Goal: Task Accomplishment & Management: Manage account settings

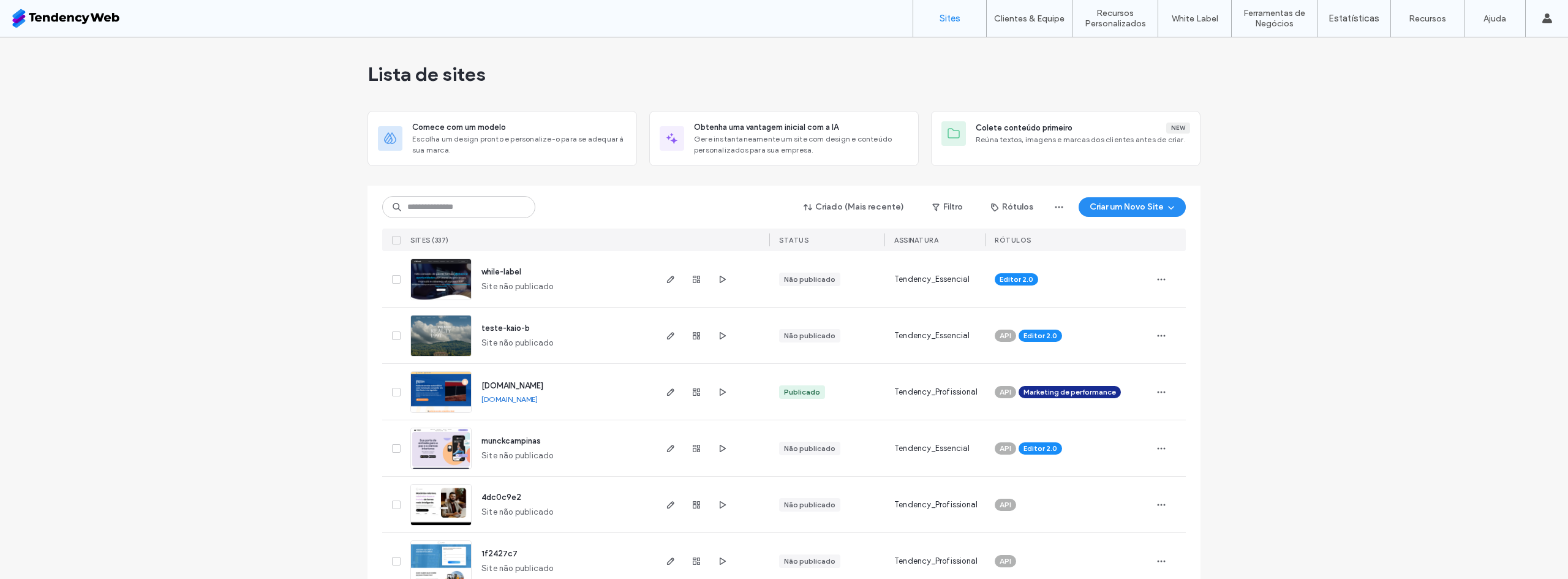
click at [714, 288] on div at bounding box center [697, 279] width 66 height 56
click at [717, 278] on icon "button" at bounding box center [722, 279] width 10 height 10
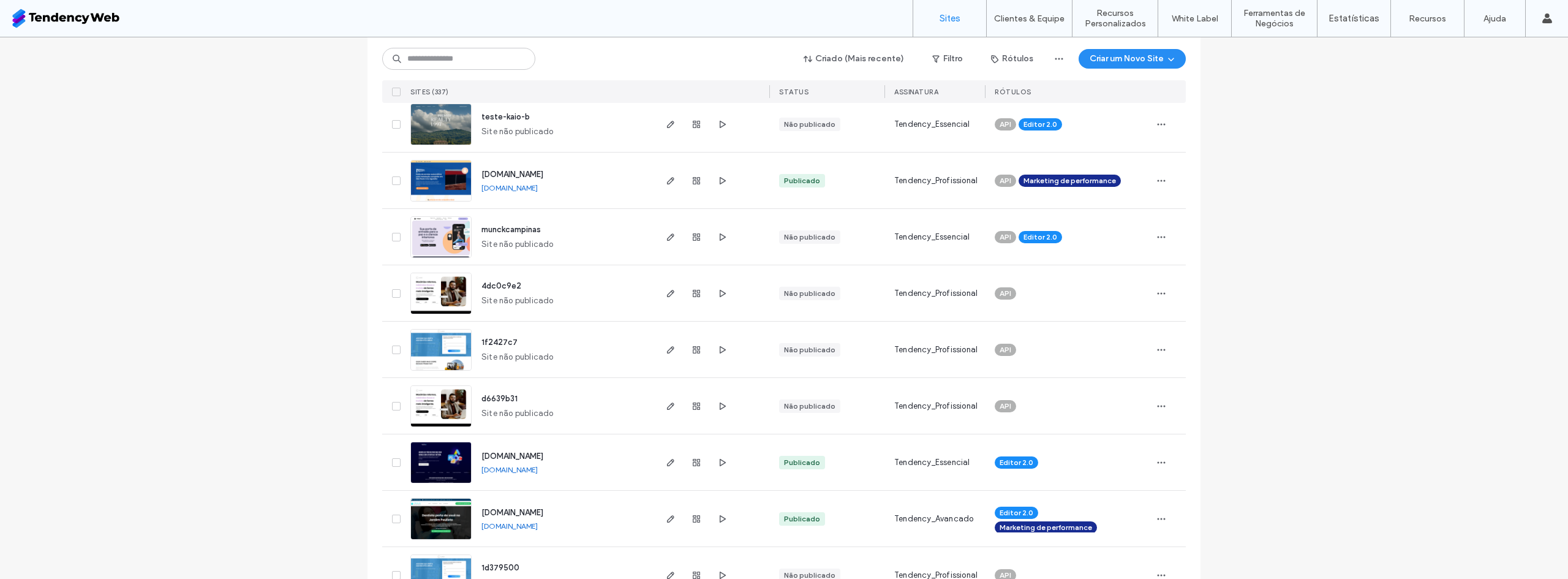
scroll to position [225, 0]
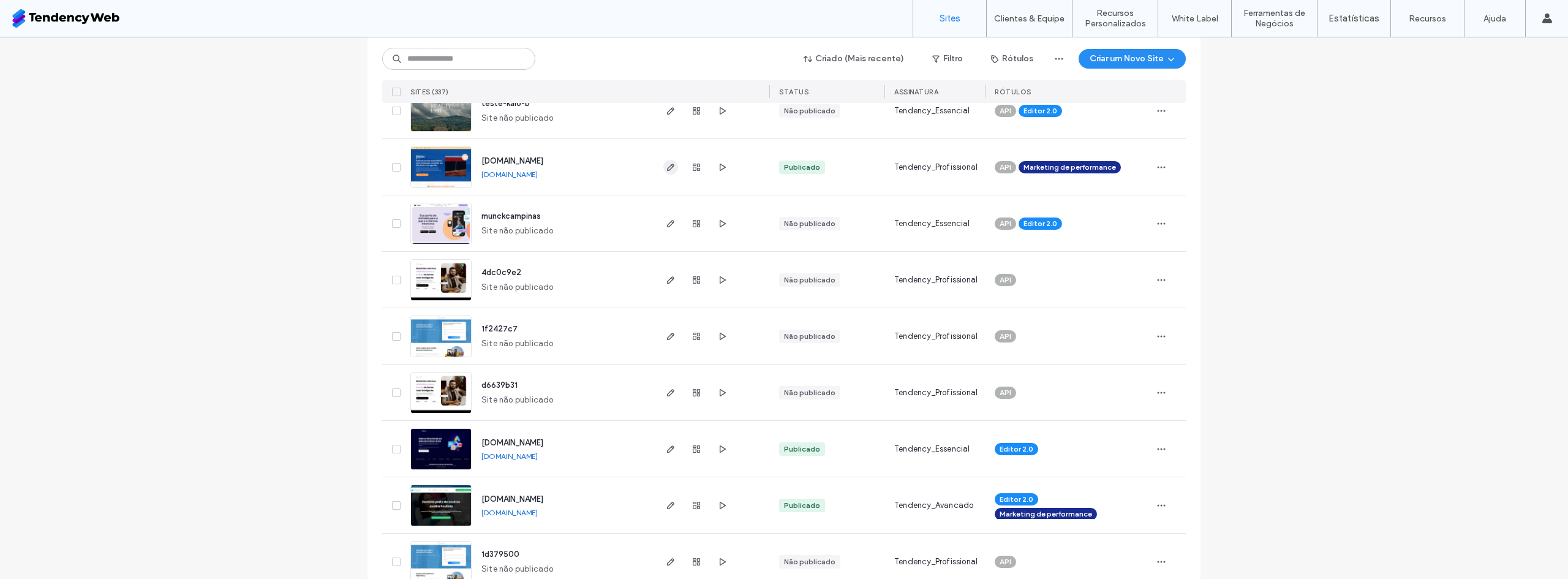
click at [671, 165] on span "button" at bounding box center [671, 168] width 15 height 15
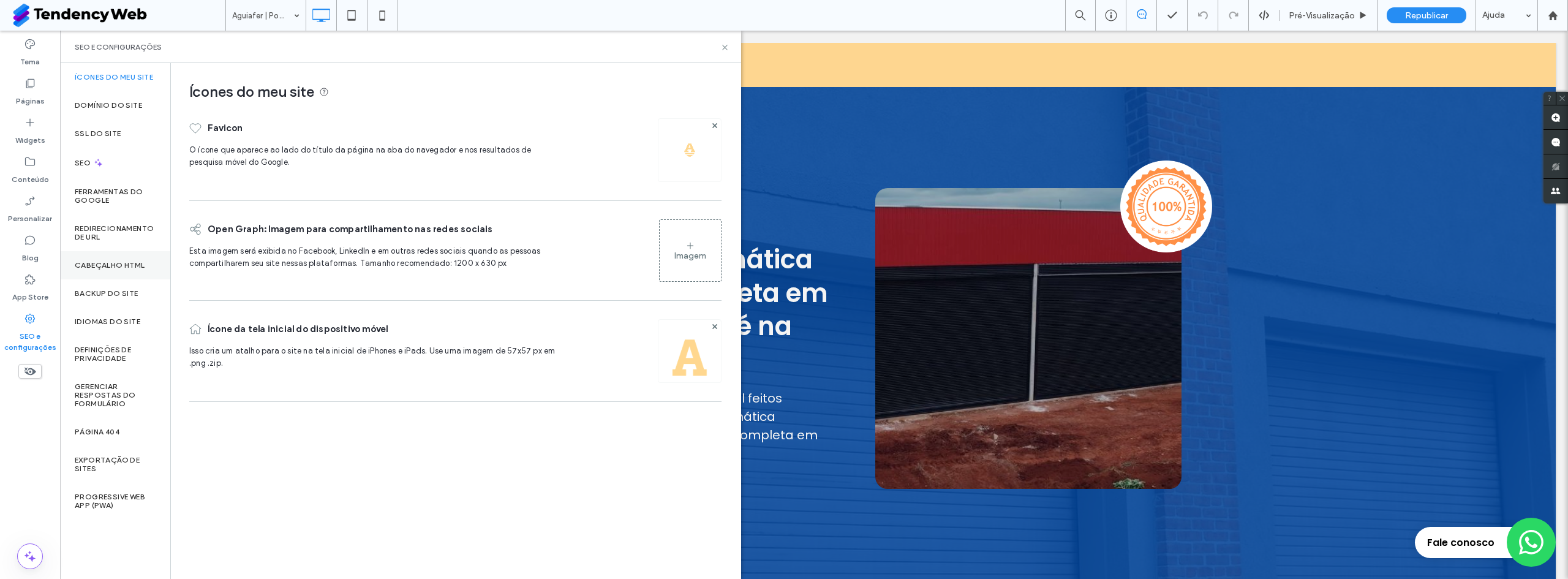
click at [121, 261] on label "Cabeçalho HTML" at bounding box center [110, 266] width 71 height 9
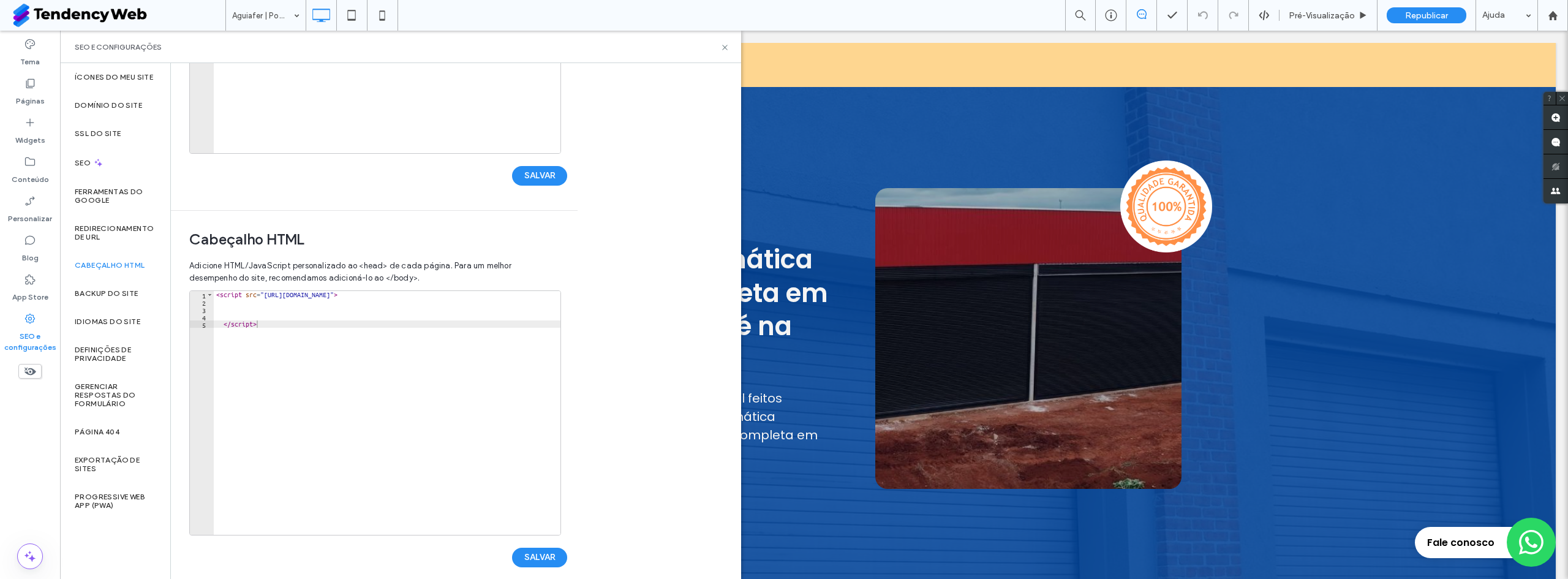
scroll to position [273, 0]
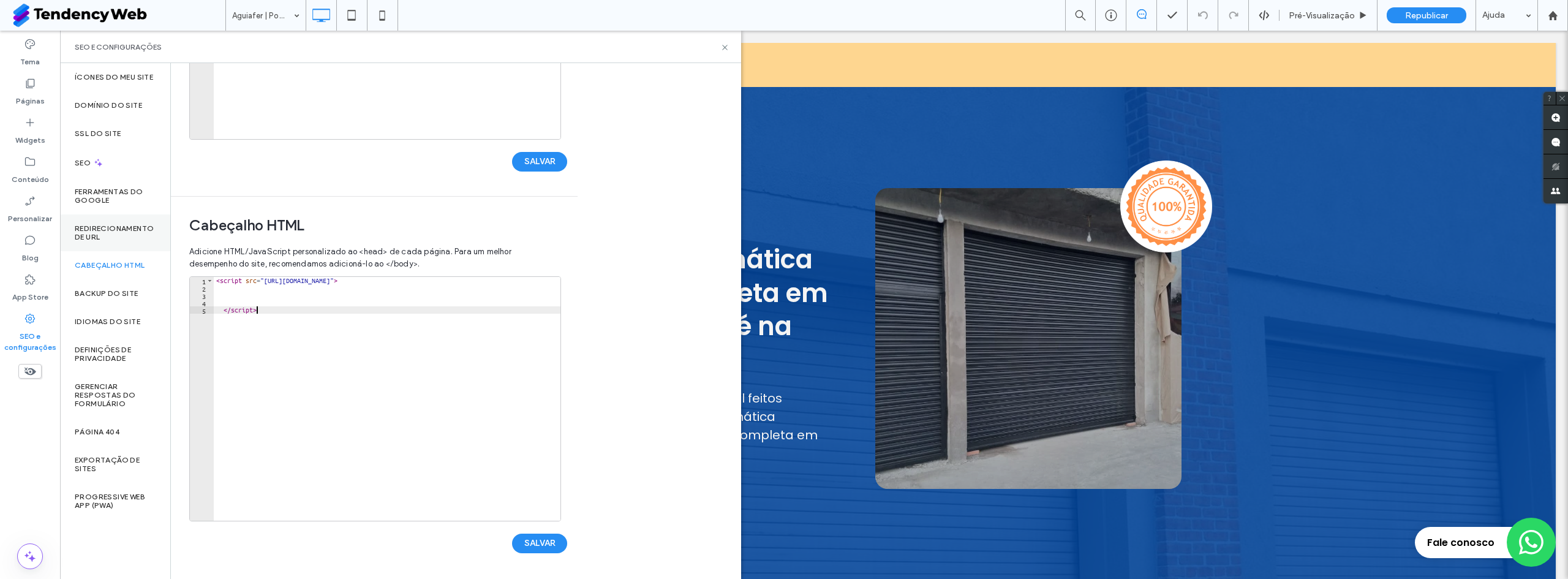
drag, startPoint x: 307, startPoint y: 326, endPoint x: 162, endPoint y: 247, distance: 165.1
click at [162, 247] on div "Ícones do meu site Domínio do site SSL do site SEO Ferramentas do Google Redire…" at bounding box center [401, 321] width 681 height 516
type textarea "**********"
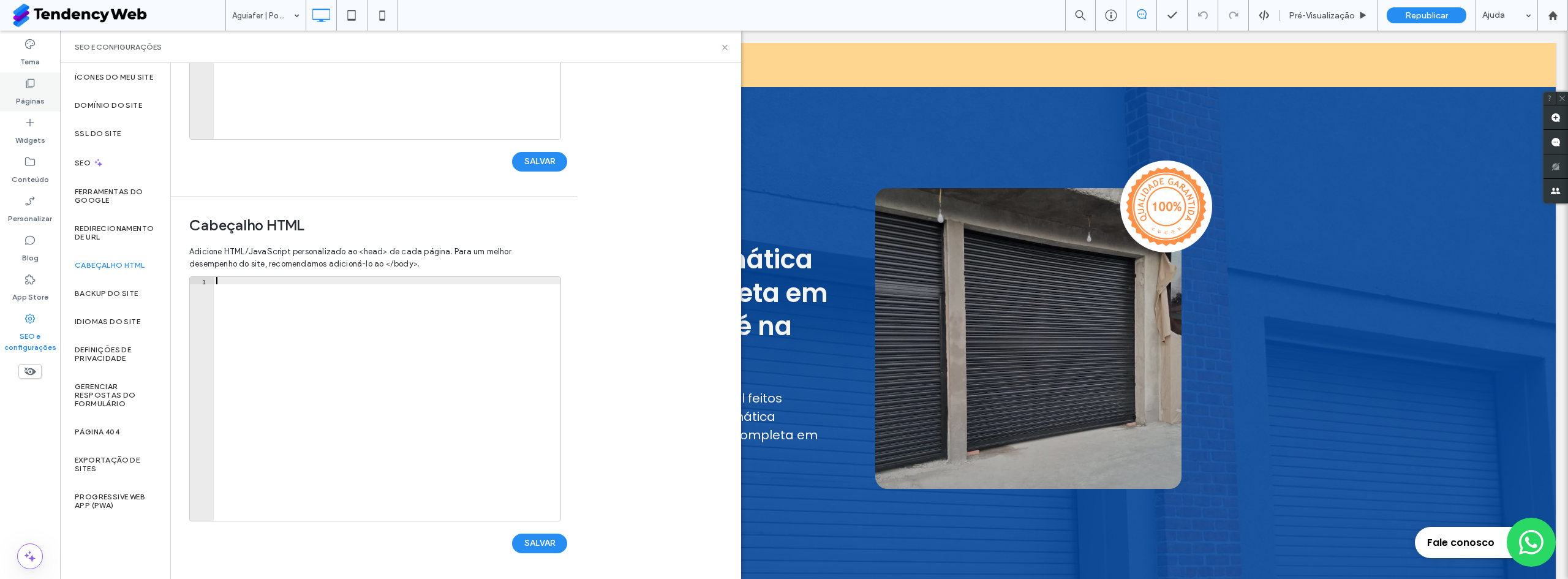
click at [29, 86] on use at bounding box center [31, 83] width 9 height 9
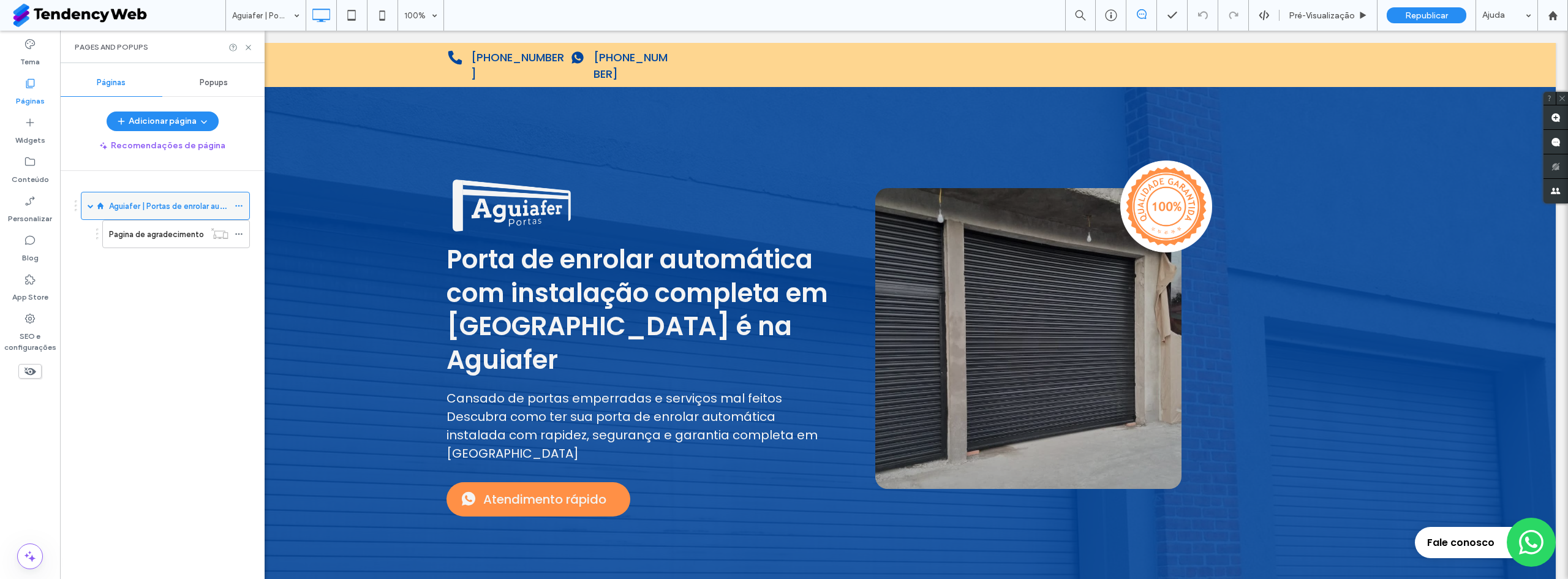
click at [239, 205] on icon at bounding box center [239, 206] width 9 height 9
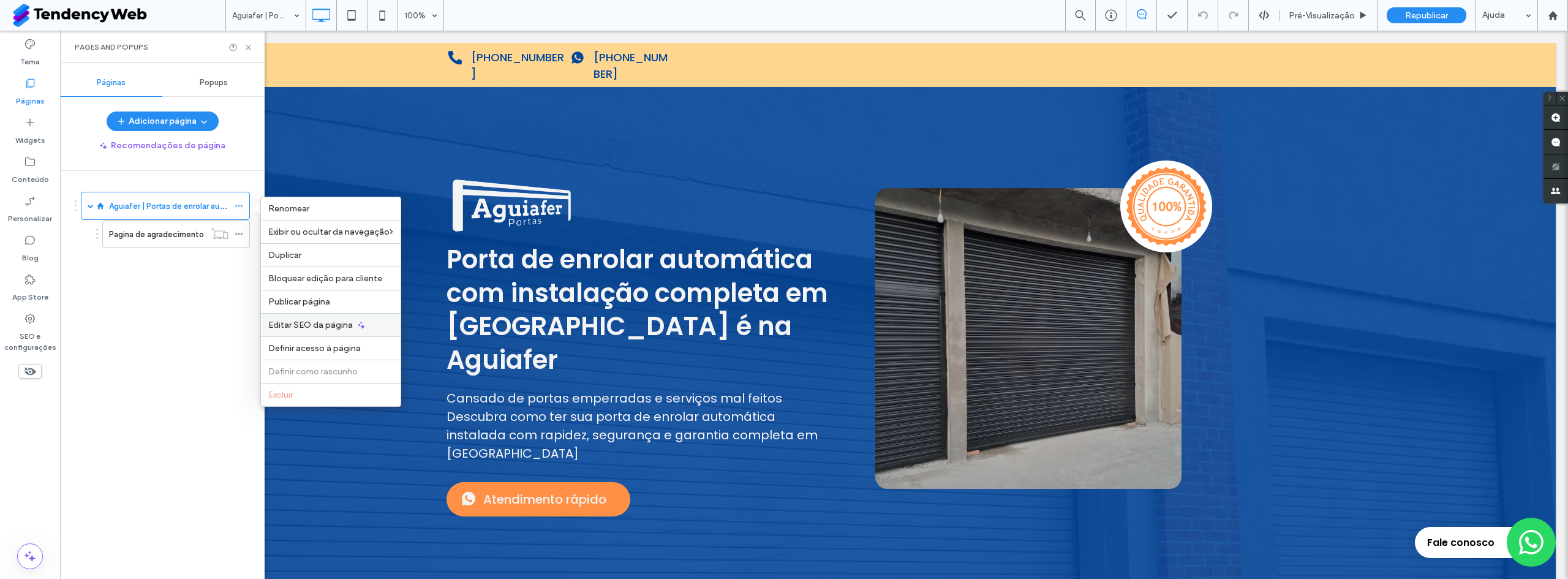
click at [320, 319] on div "Editar SEO da página" at bounding box center [331, 325] width 139 height 23
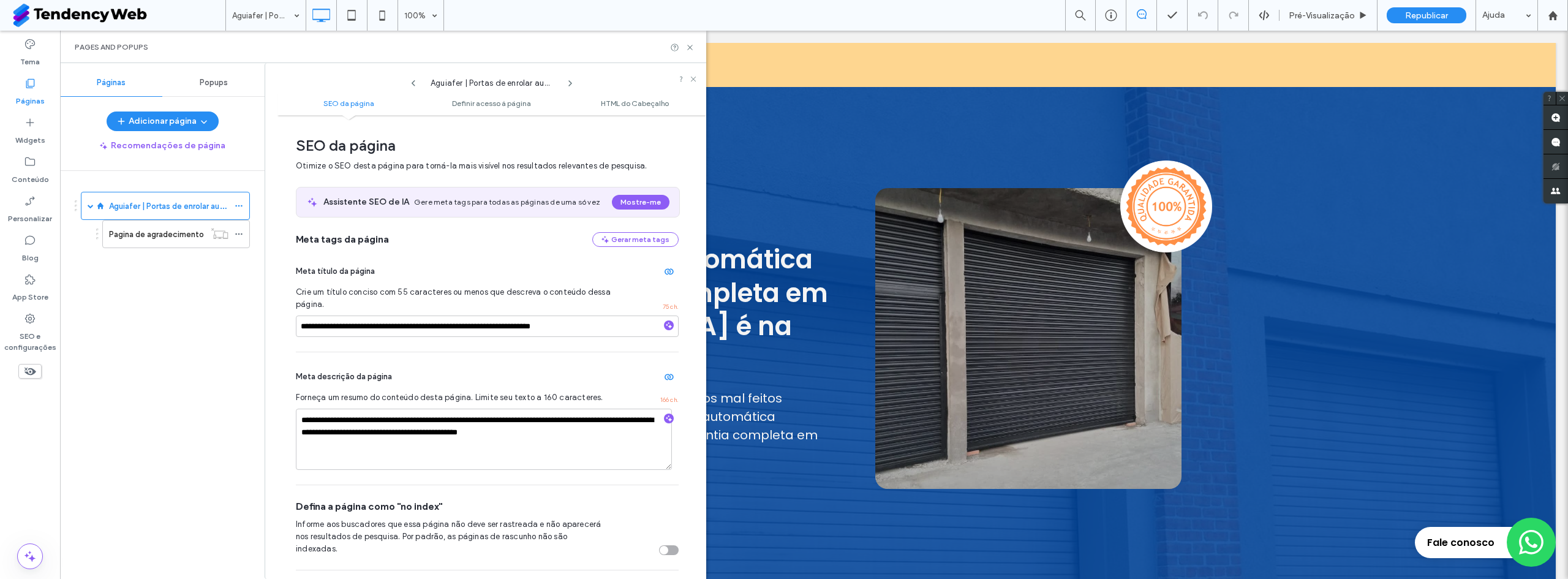
scroll to position [6, 0]
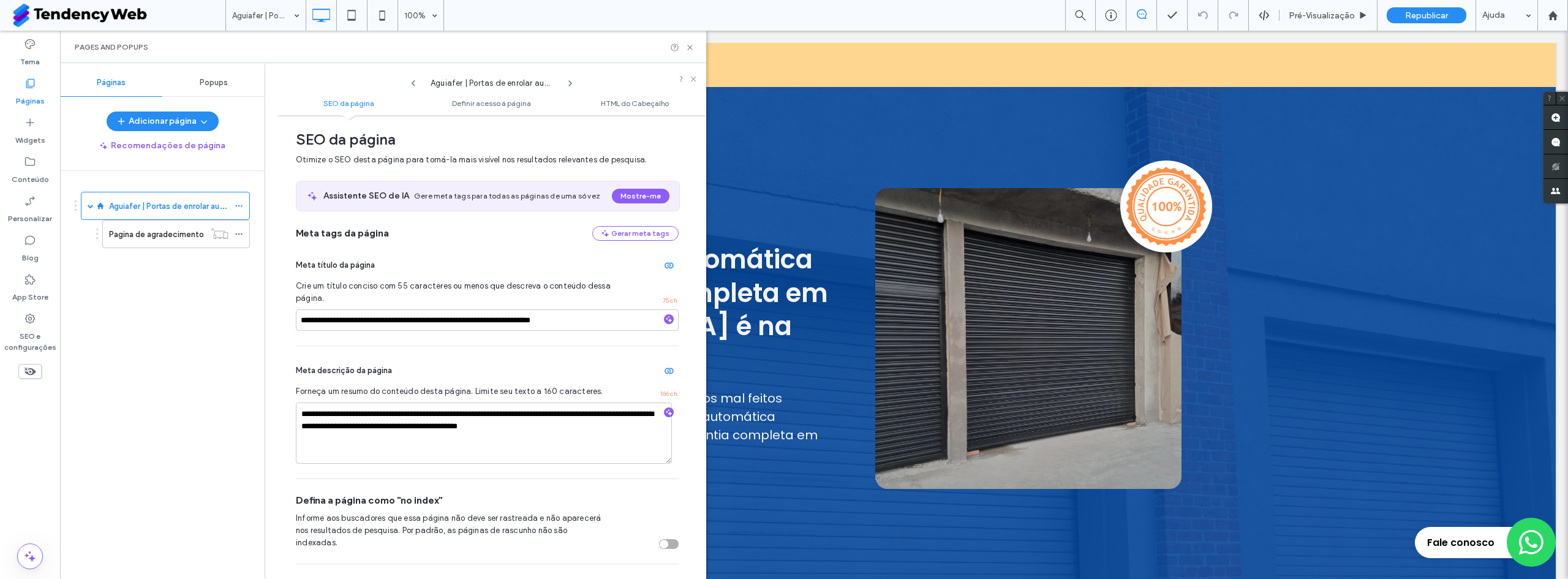
click at [658, 110] on ul "SEO da página Definir acesso à página HTML do Cabeçalho" at bounding box center [492, 103] width 429 height 24
click at [639, 104] on span "HTML do Cabeçalho" at bounding box center [635, 103] width 68 height 9
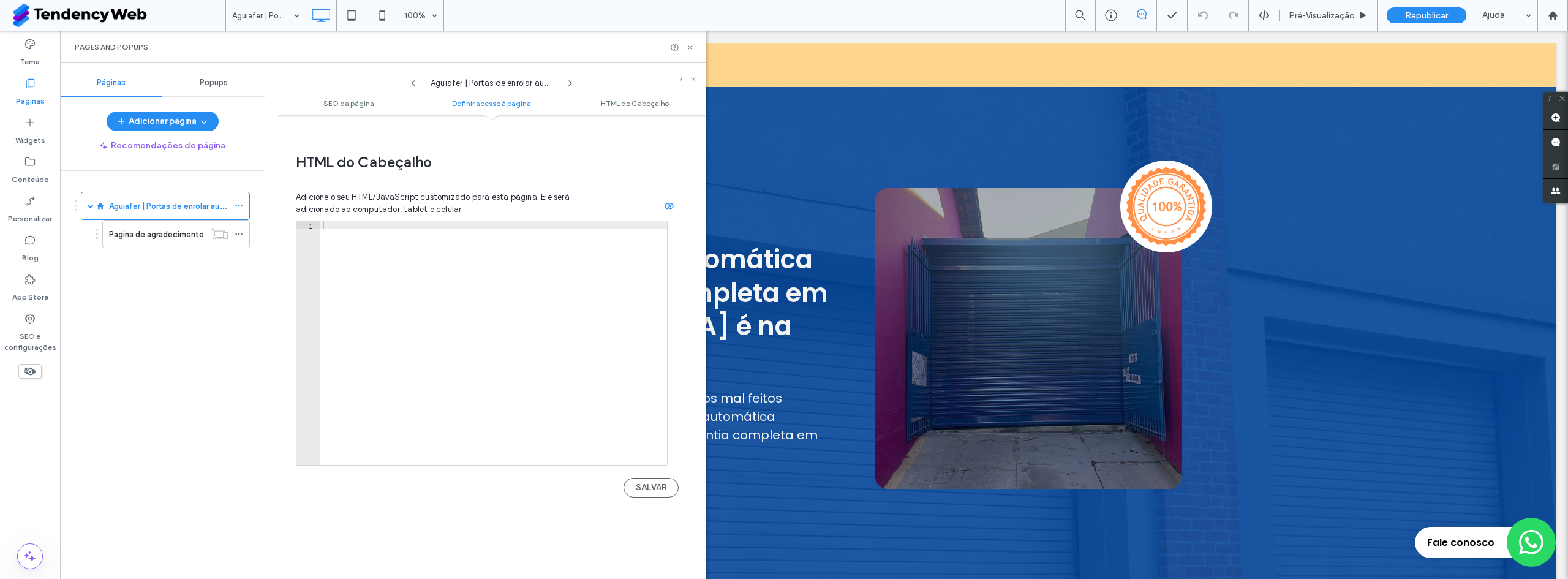
scroll to position [1077, 0]
click at [521, 303] on div at bounding box center [494, 349] width 347 height 259
paste textarea "*********"
type textarea "*********"
click at [639, 476] on button "SALVAR" at bounding box center [651, 486] width 55 height 19
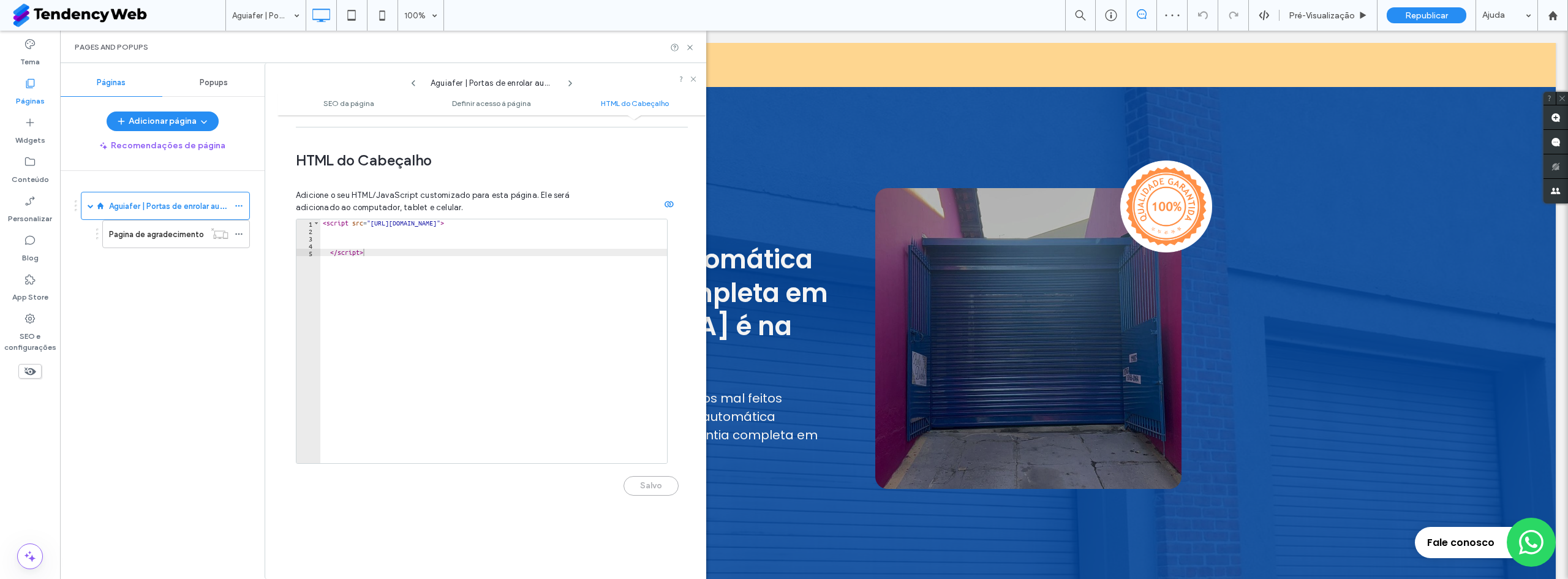
click at [31, 91] on label "Páginas" at bounding box center [30, 98] width 29 height 17
click at [39, 331] on label "SEO e configurações" at bounding box center [30, 339] width 60 height 28
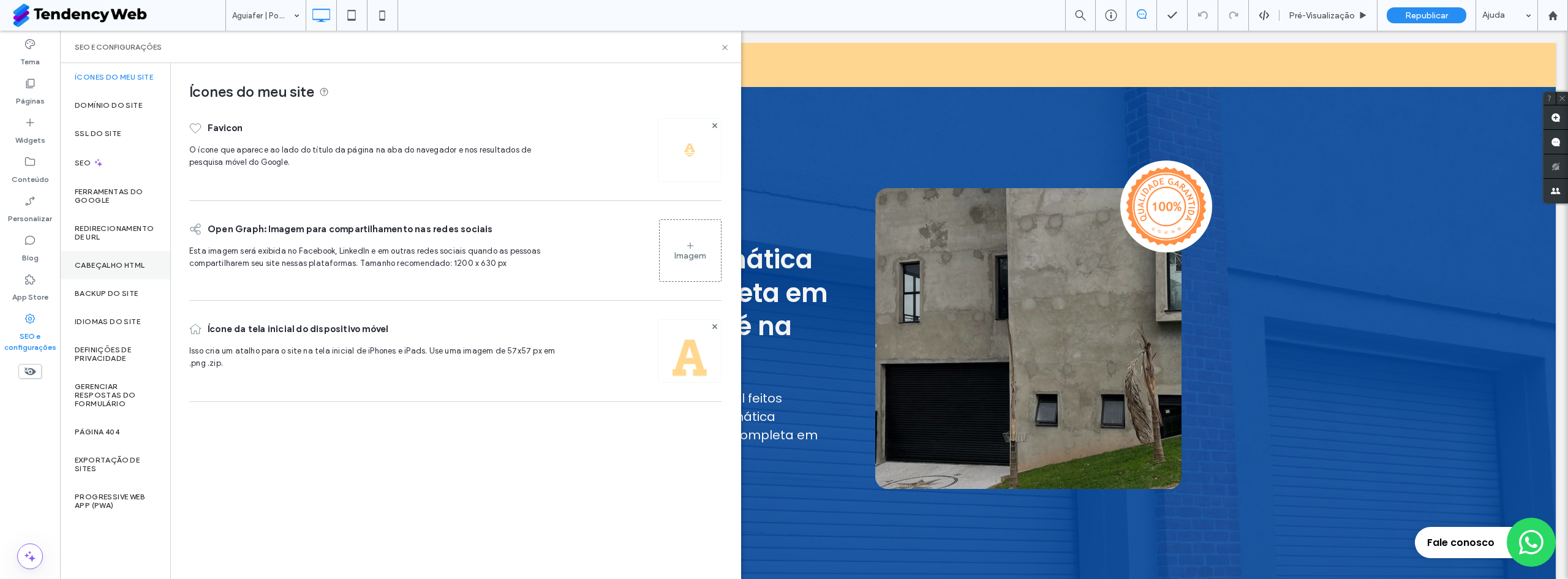
click at [119, 266] on label "Cabeçalho HTML" at bounding box center [110, 266] width 71 height 9
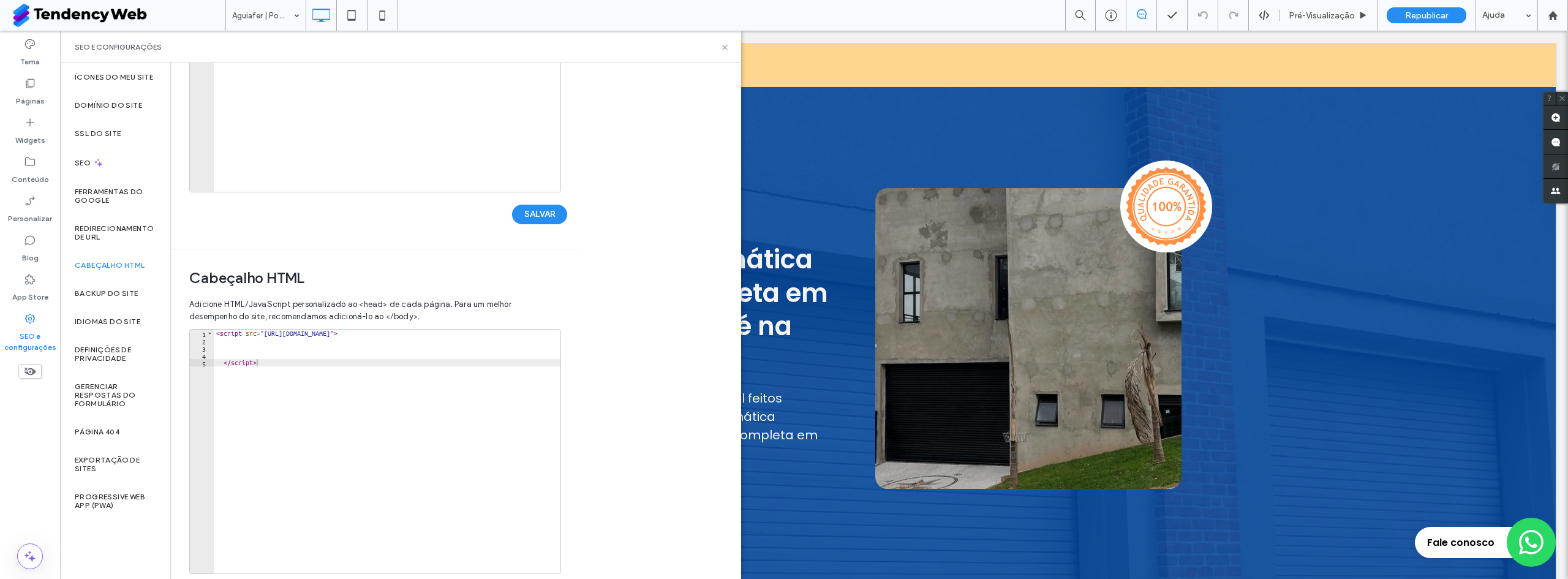
scroll to position [225, 0]
click at [355, 399] on div "< script src = "https://wppleads.tendency.com.br/projects/ca7659f5-d3f5-49ce-b6…" at bounding box center [392, 455] width 357 height 259
type textarea "*********"
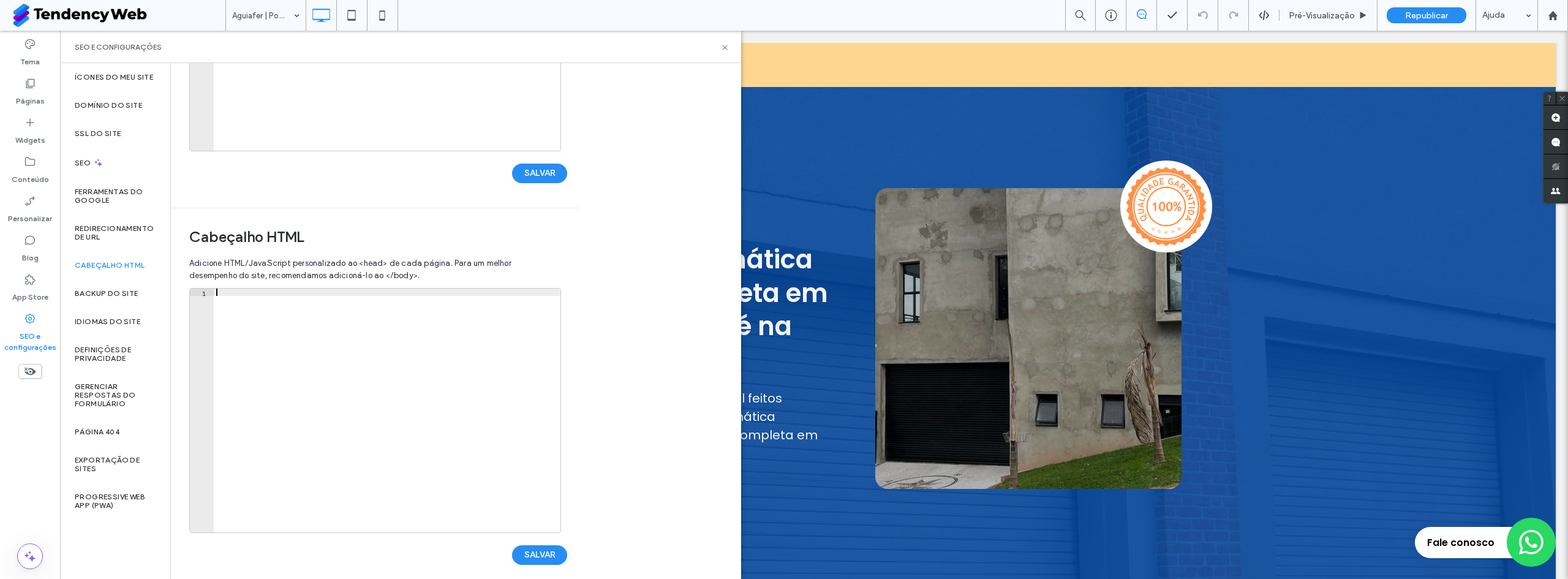
scroll to position [273, 0]
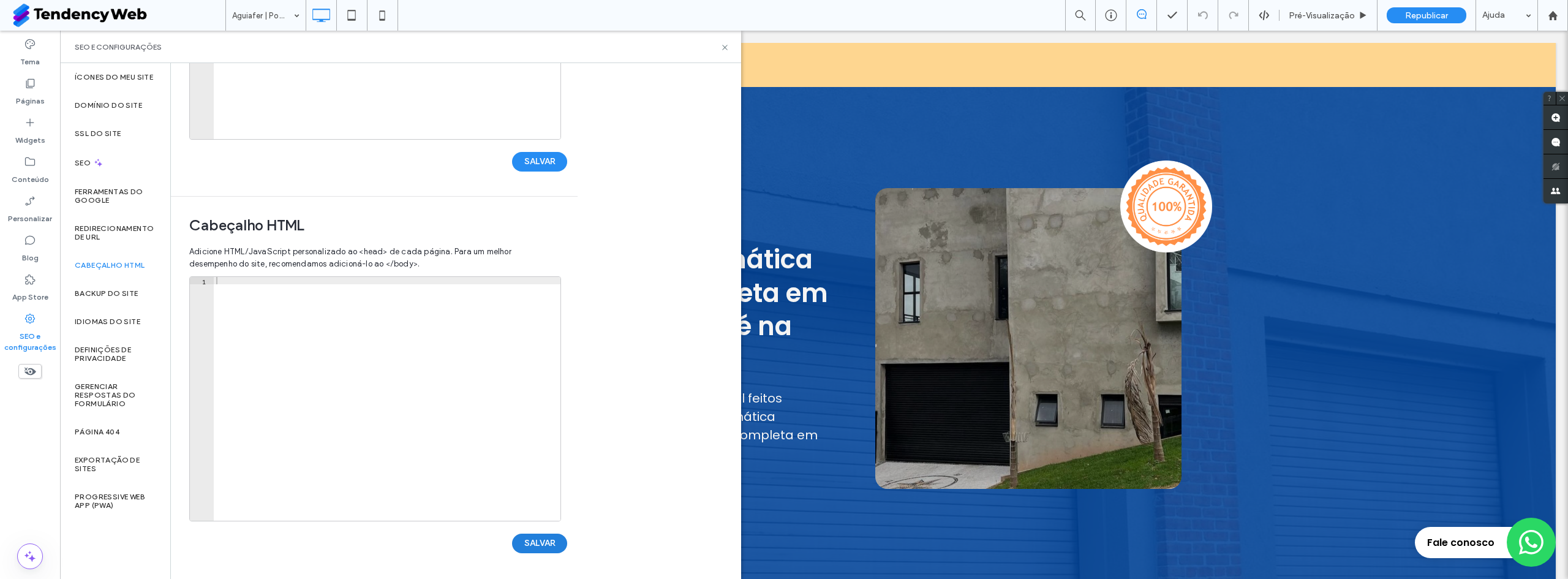
click at [521, 542] on button "SALVAR" at bounding box center [539, 543] width 55 height 19
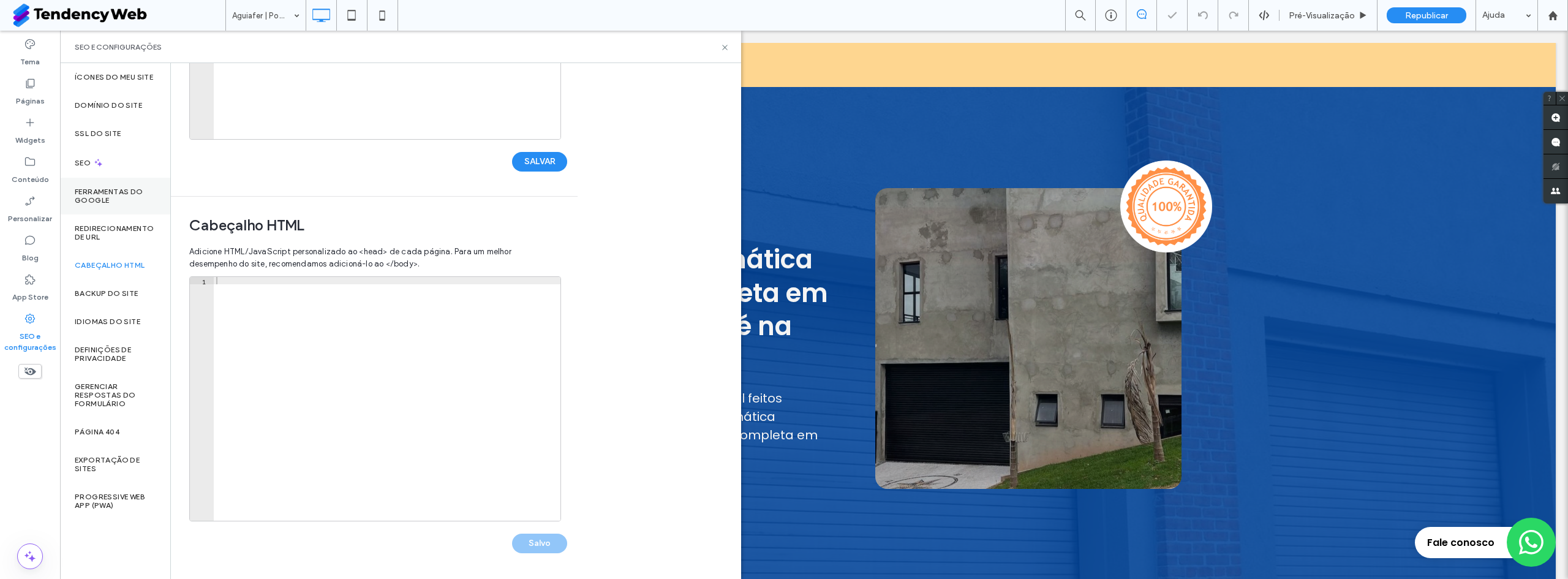
click at [105, 188] on label "Ferramentas do Google" at bounding box center [115, 196] width 81 height 17
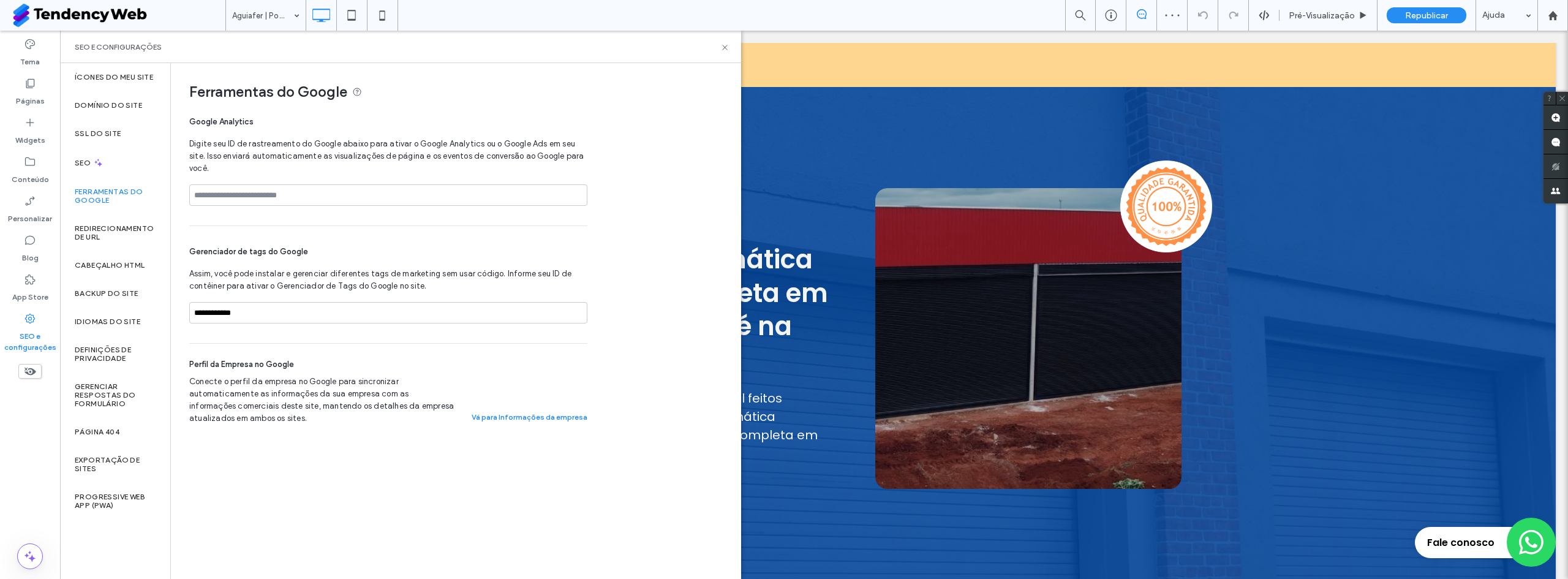
scroll to position [0, 0]
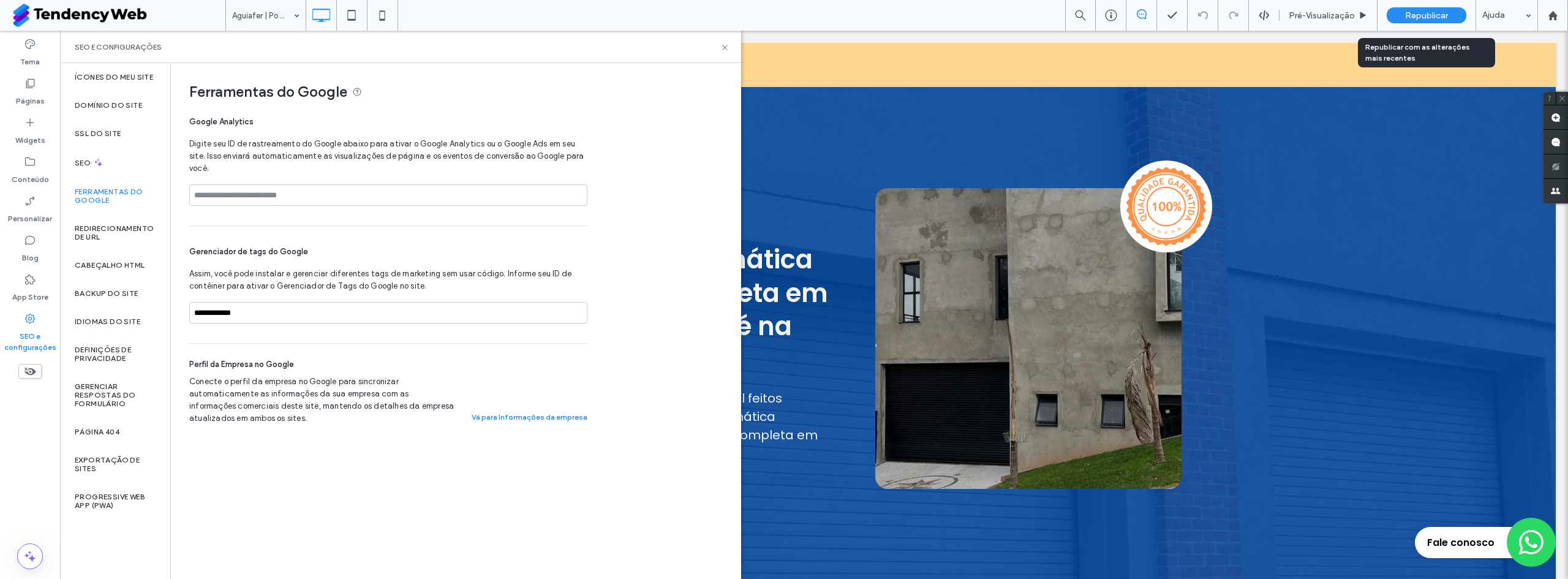
click at [1416, 16] on span "Republicar" at bounding box center [1427, 16] width 43 height 11
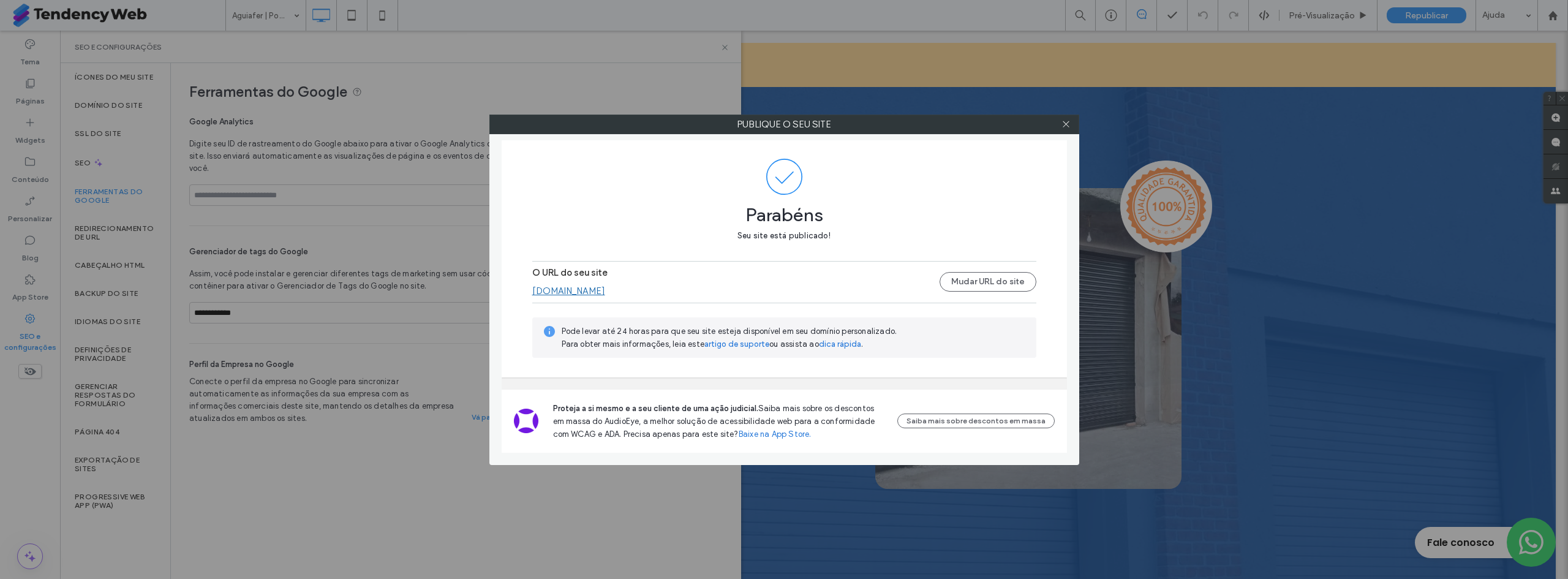
click at [1072, 127] on div at bounding box center [1066, 124] width 18 height 18
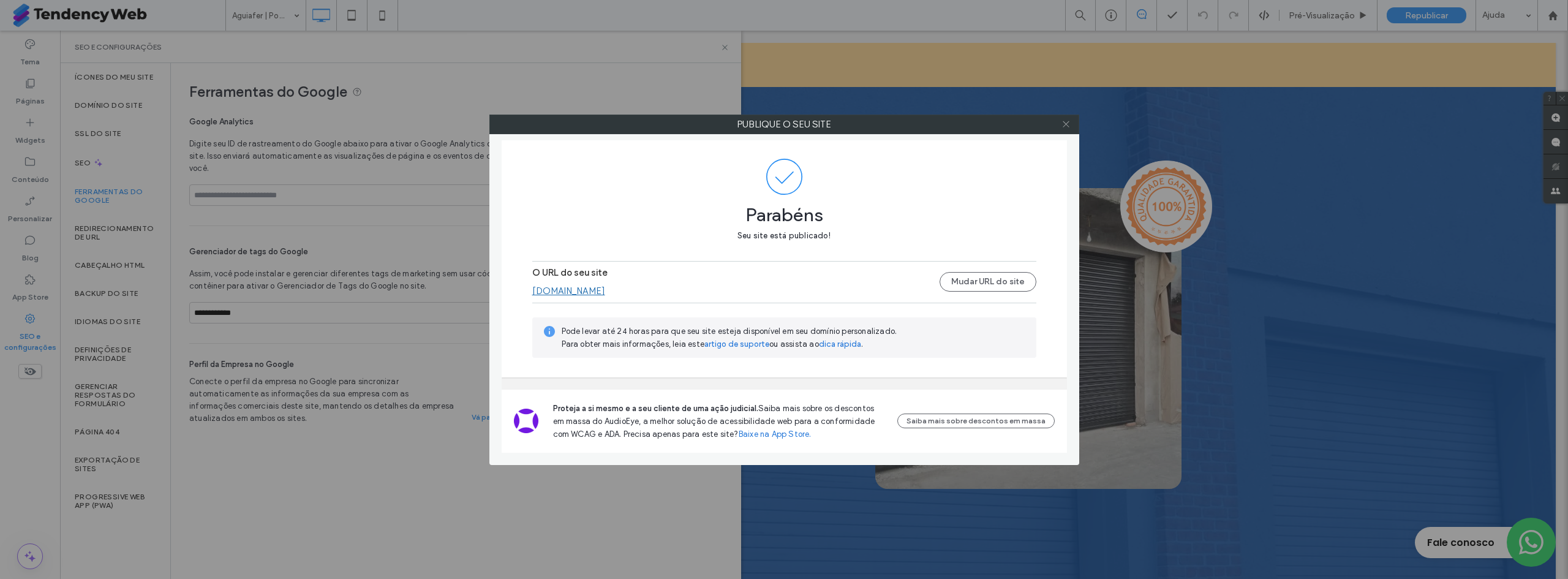
click at [1062, 125] on icon at bounding box center [1066, 124] width 9 height 9
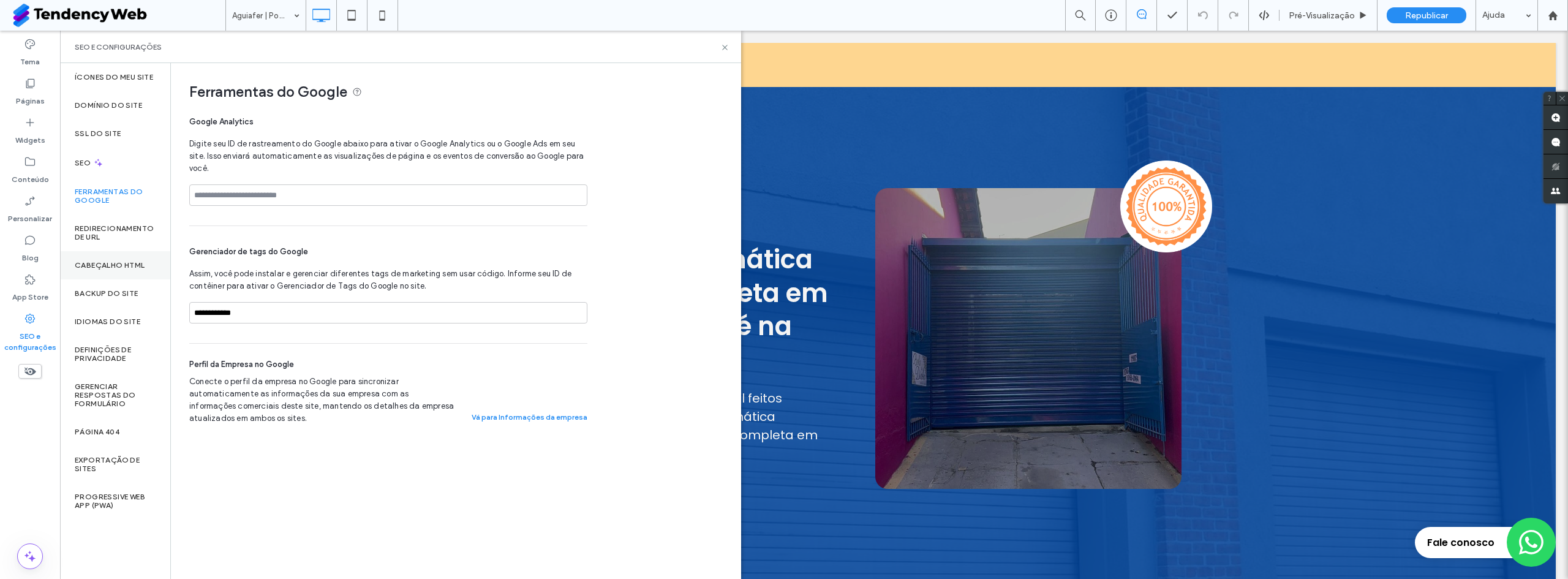
click at [125, 259] on div "Cabeçalho HTML" at bounding box center [115, 265] width 110 height 28
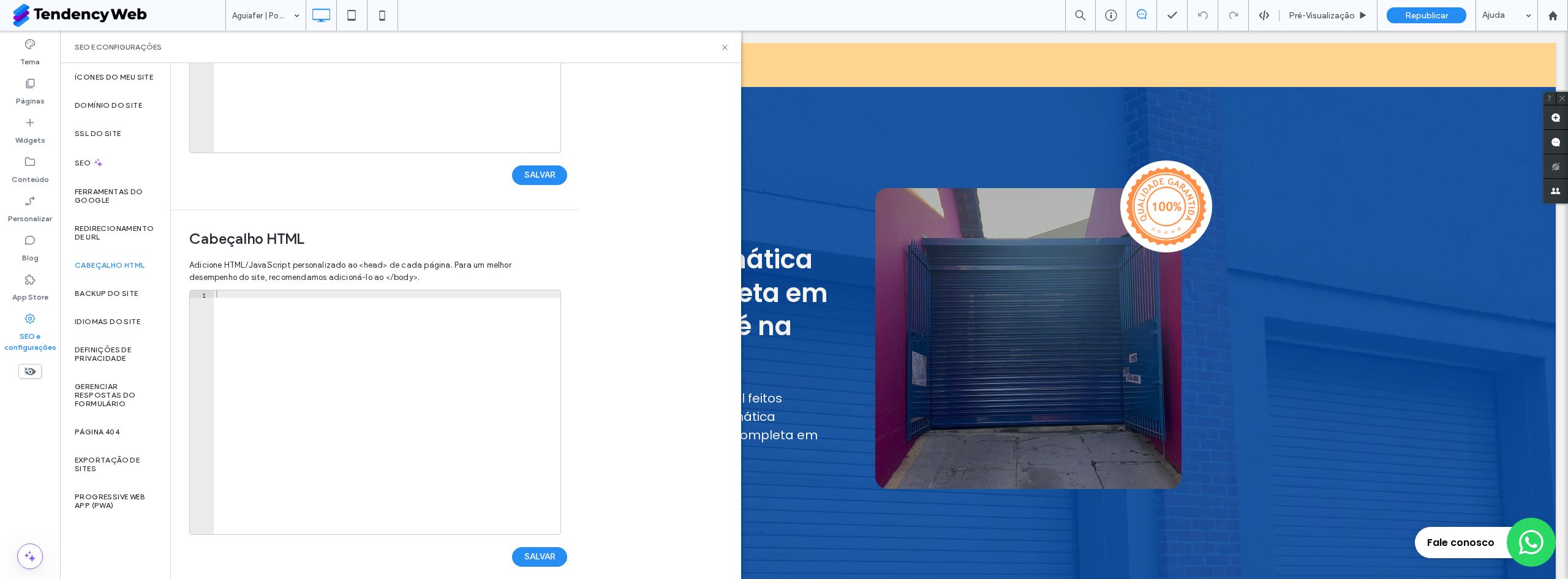
scroll to position [273, 0]
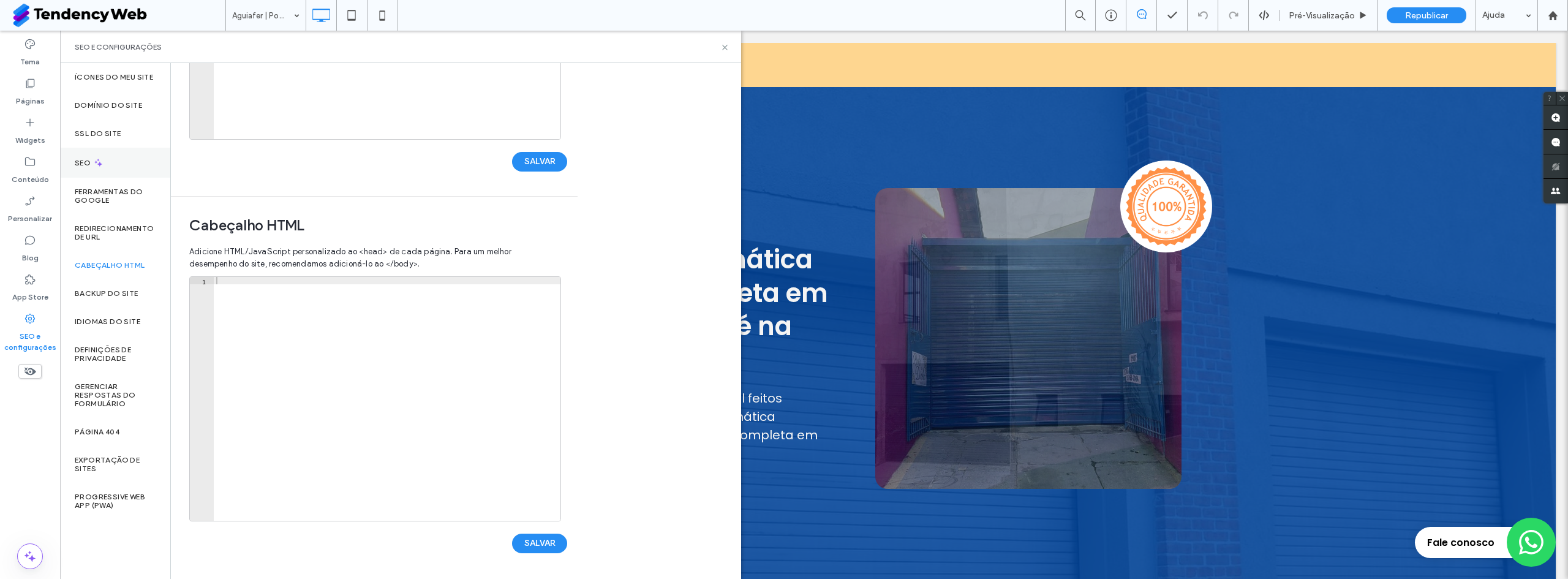
click at [109, 159] on div "SEO" at bounding box center [115, 163] width 110 height 30
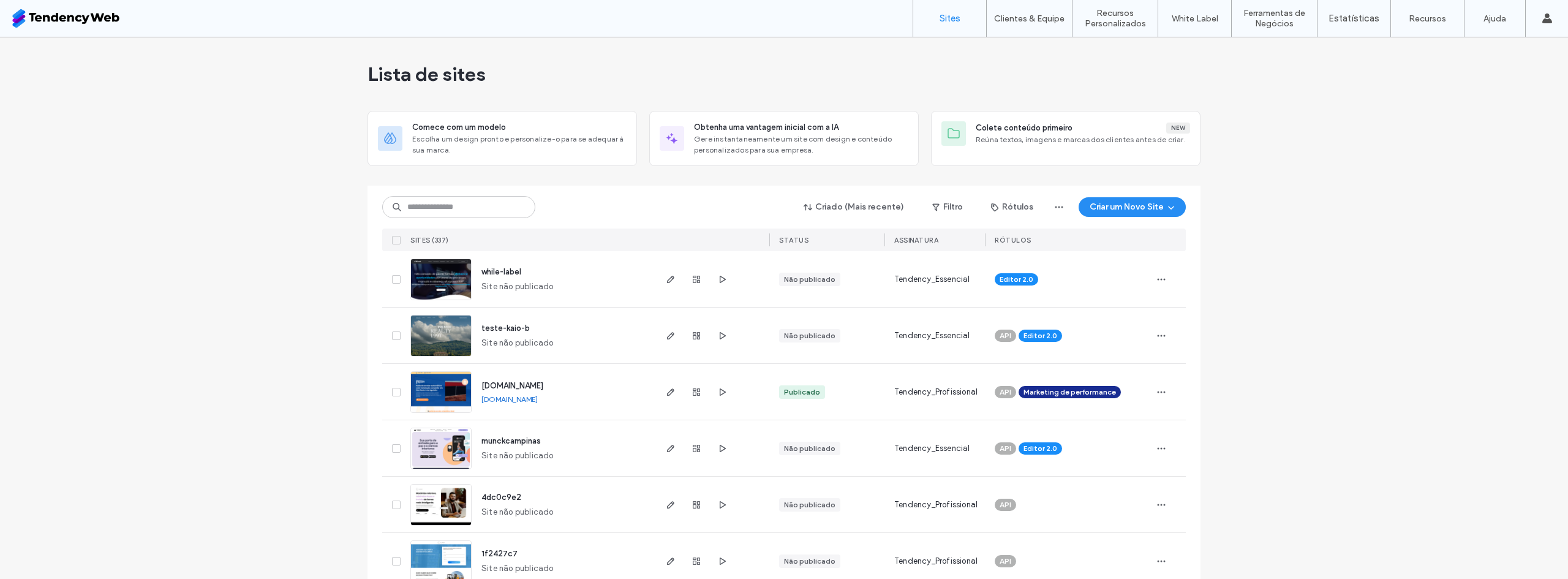
scroll to position [450, 0]
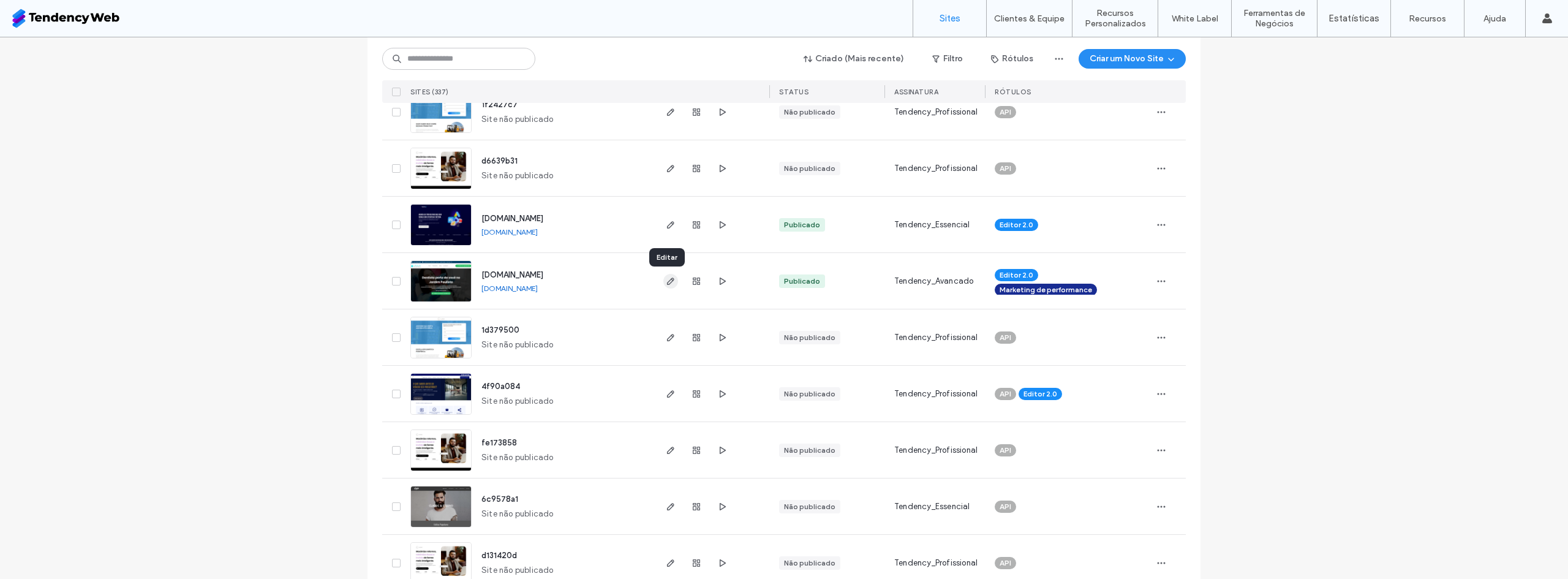
click at [666, 281] on icon "button" at bounding box center [671, 281] width 10 height 10
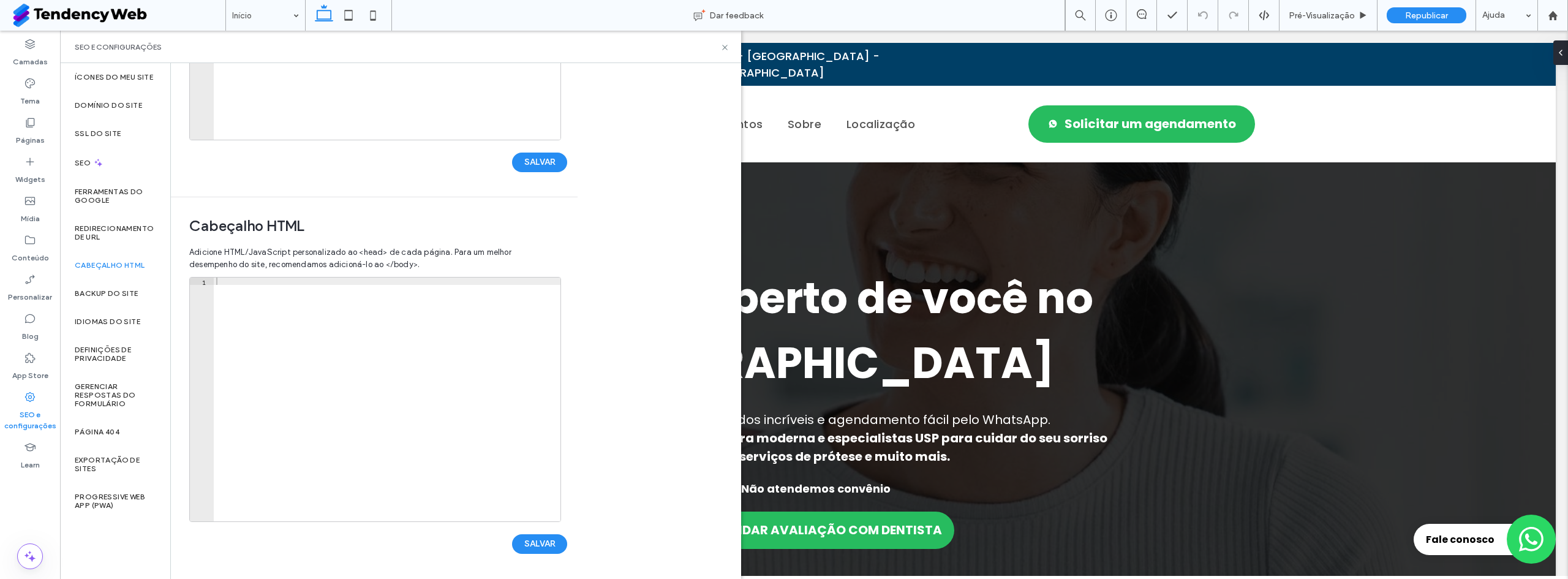
scroll to position [273, 0]
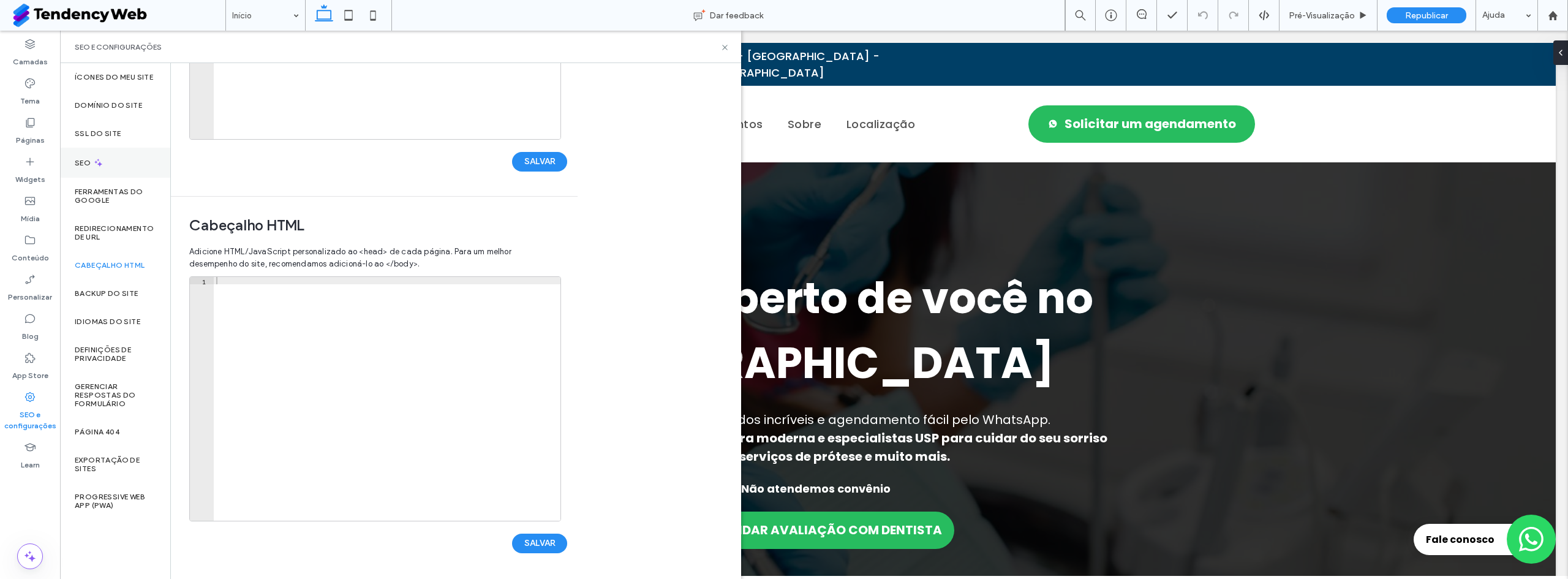
click at [113, 163] on div "SEO" at bounding box center [115, 163] width 110 height 30
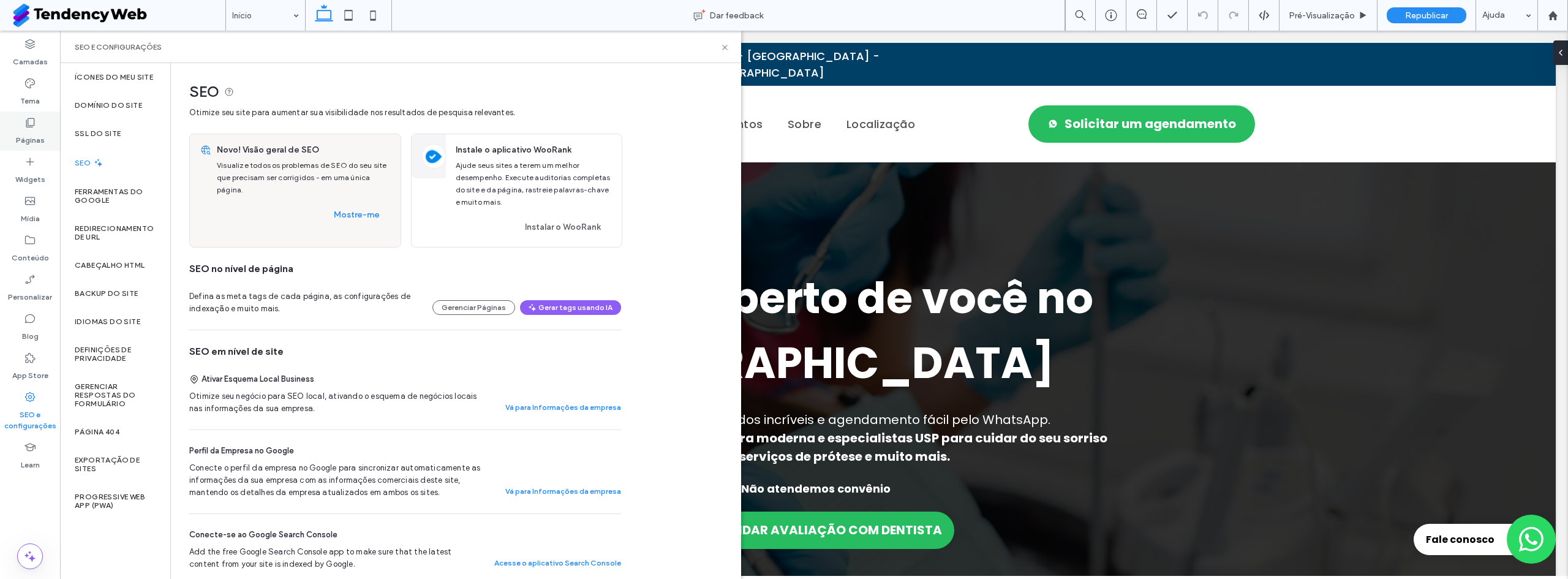
click at [27, 115] on div "Páginas" at bounding box center [30, 131] width 60 height 39
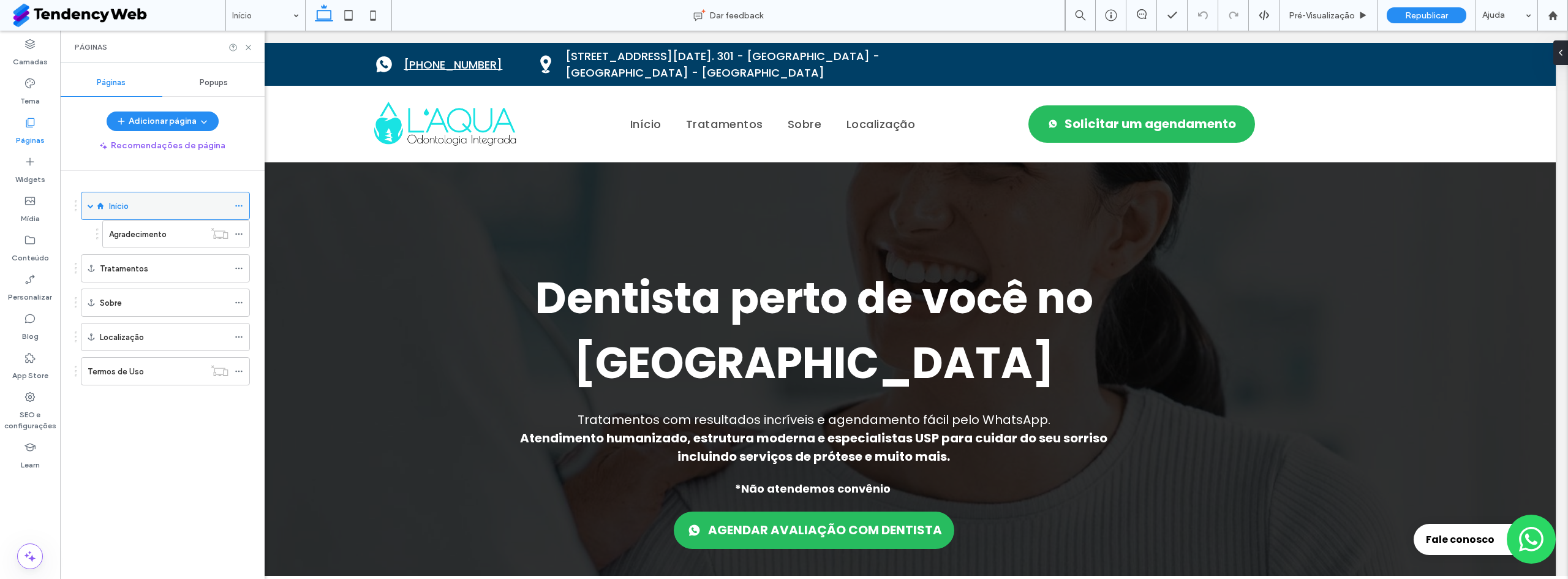
click at [237, 201] on span at bounding box center [239, 206] width 9 height 18
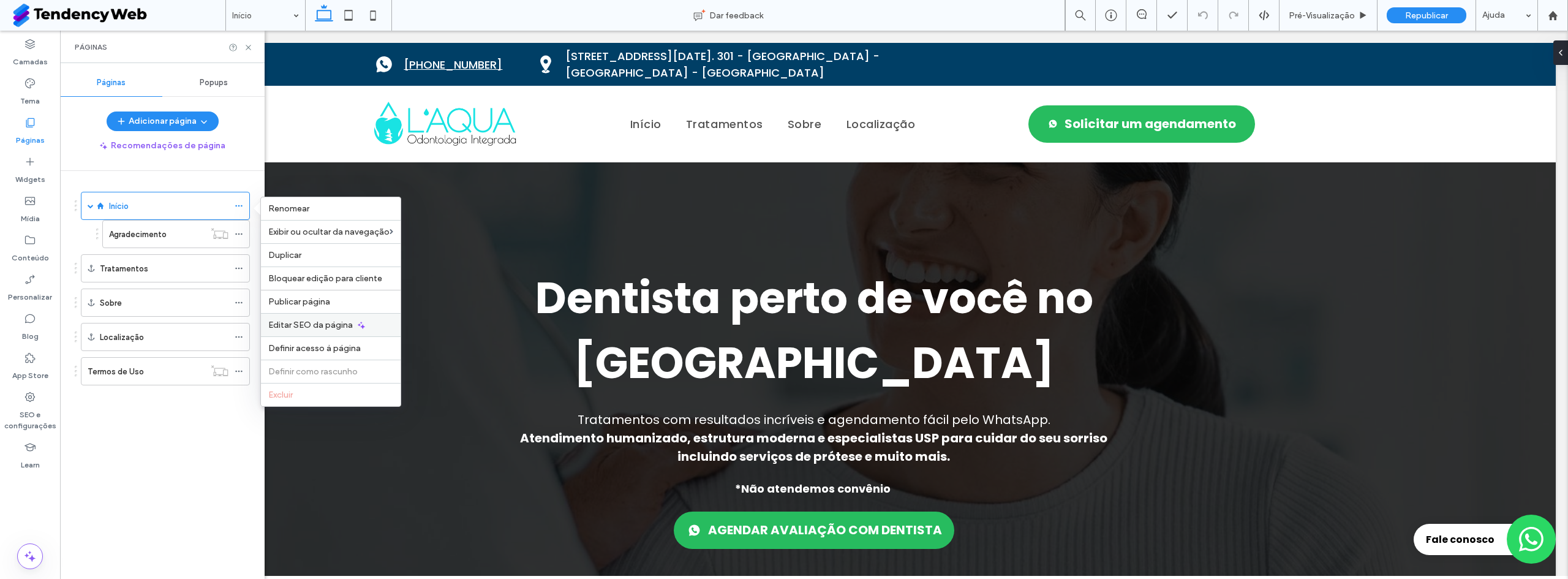
click at [315, 321] on span "Editar SEO da página" at bounding box center [310, 325] width 84 height 11
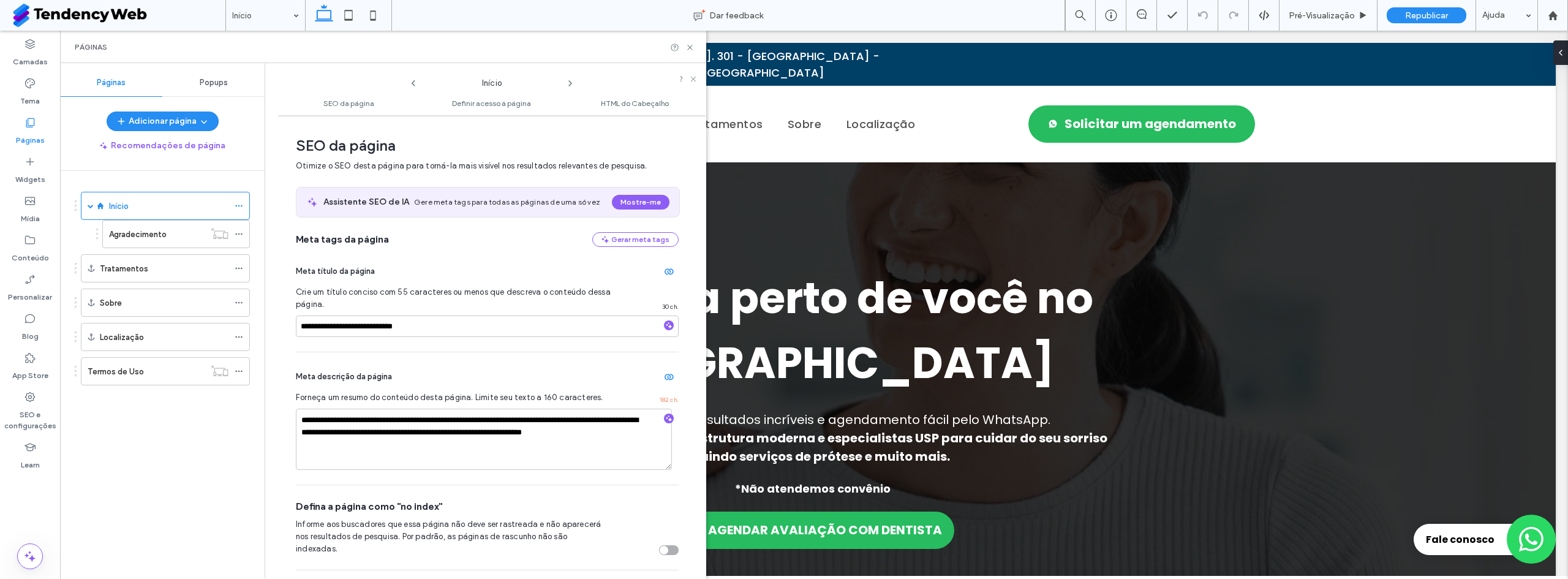
scroll to position [6, 0]
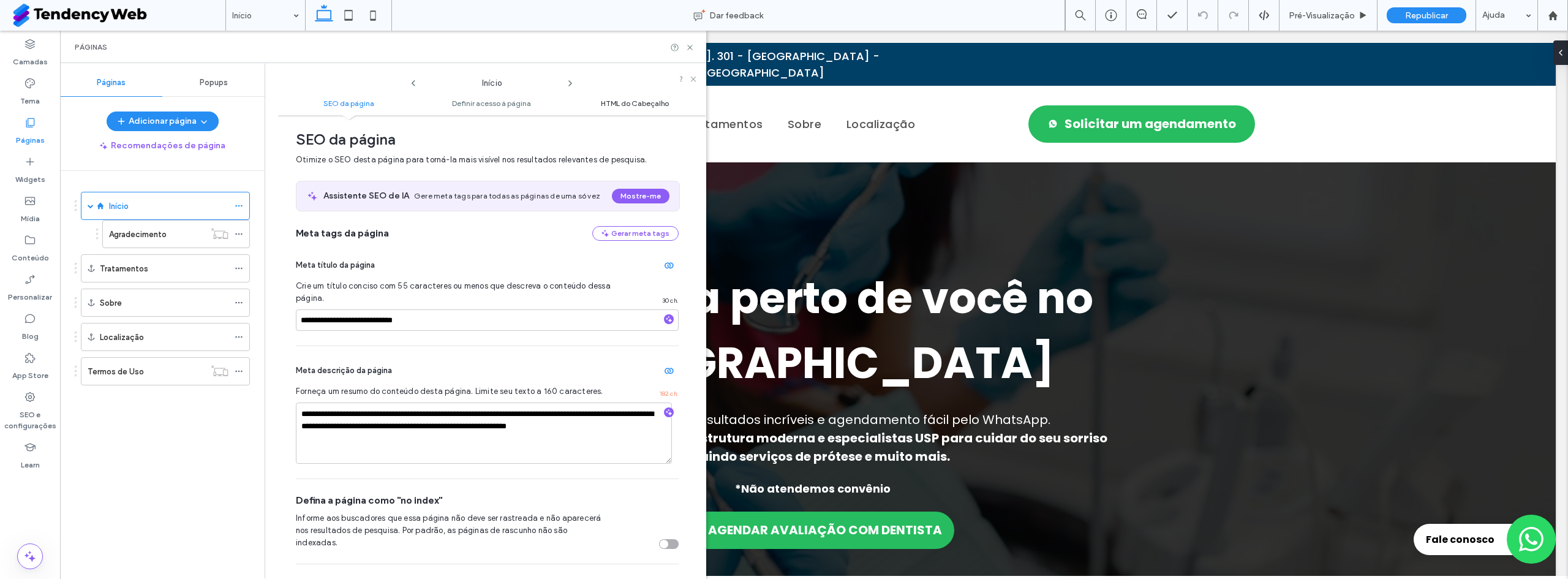
click at [620, 101] on span "HTML do Cabeçalho" at bounding box center [635, 103] width 68 height 9
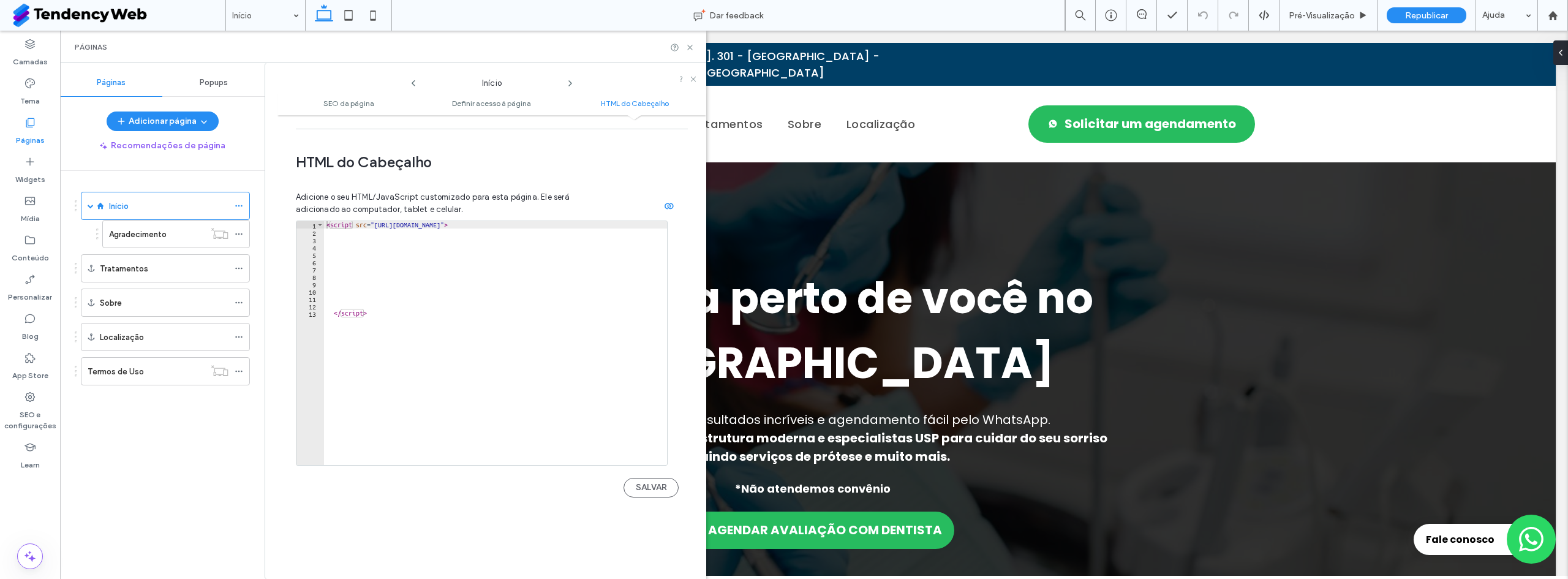
scroll to position [1079, 0]
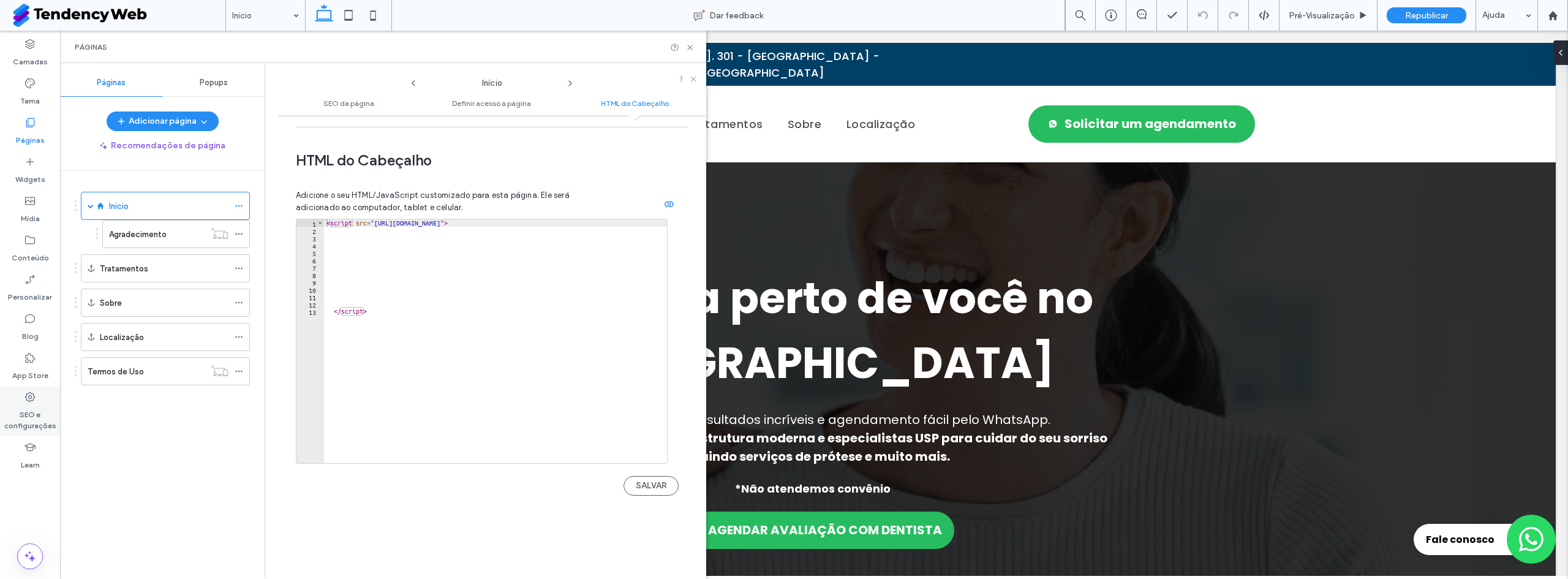
click at [34, 414] on label "SEO e configurações" at bounding box center [30, 417] width 60 height 28
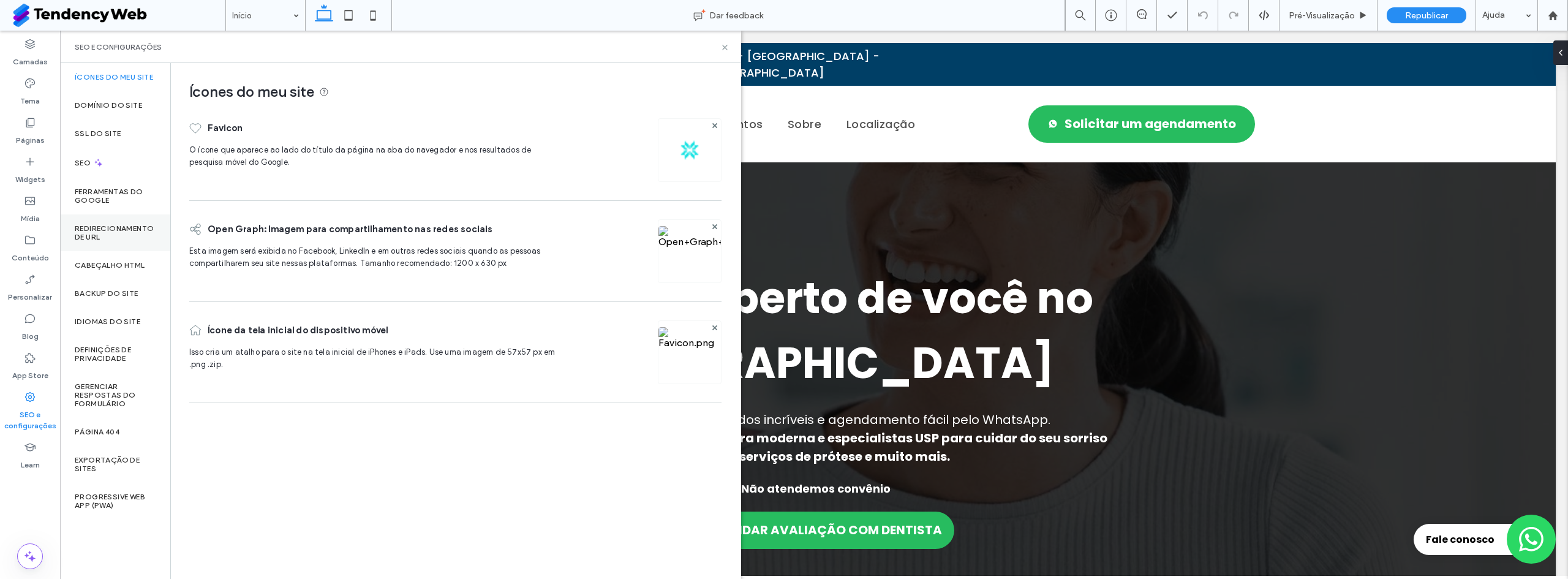
click at [127, 228] on label "Redirecionamento de URL" at bounding box center [115, 233] width 81 height 17
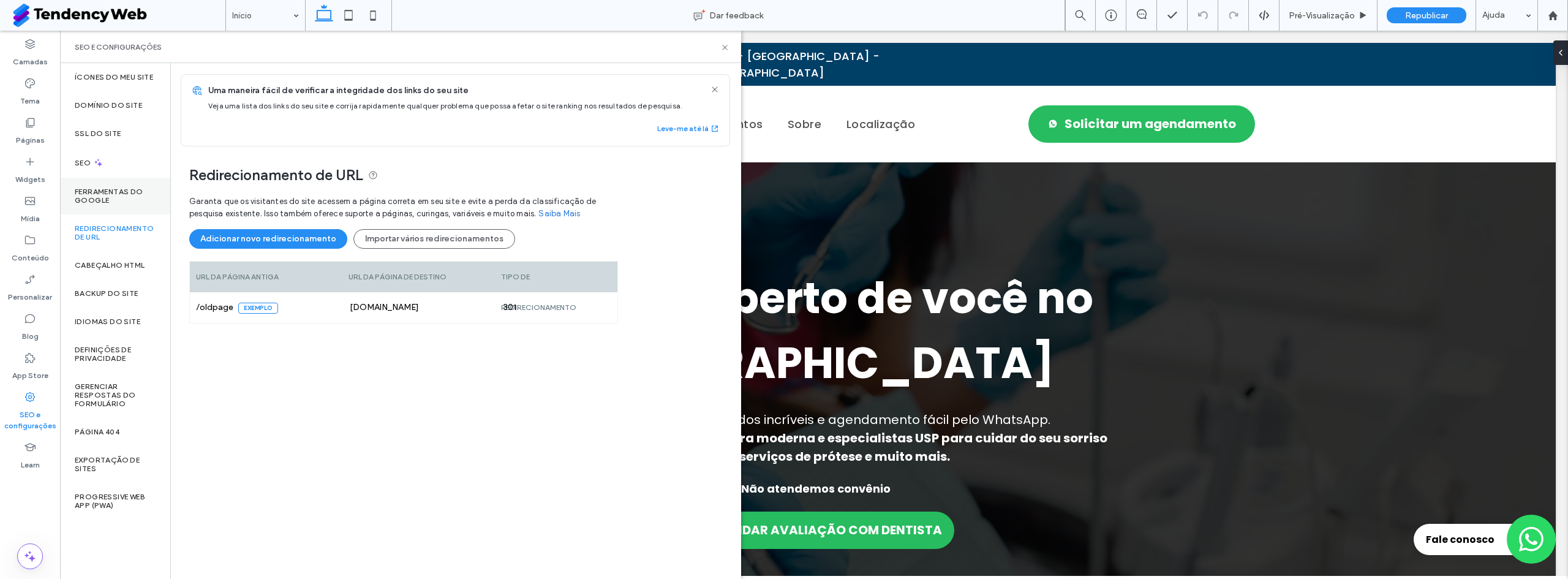
click at [139, 203] on label "Ferramentas do Google" at bounding box center [115, 196] width 81 height 17
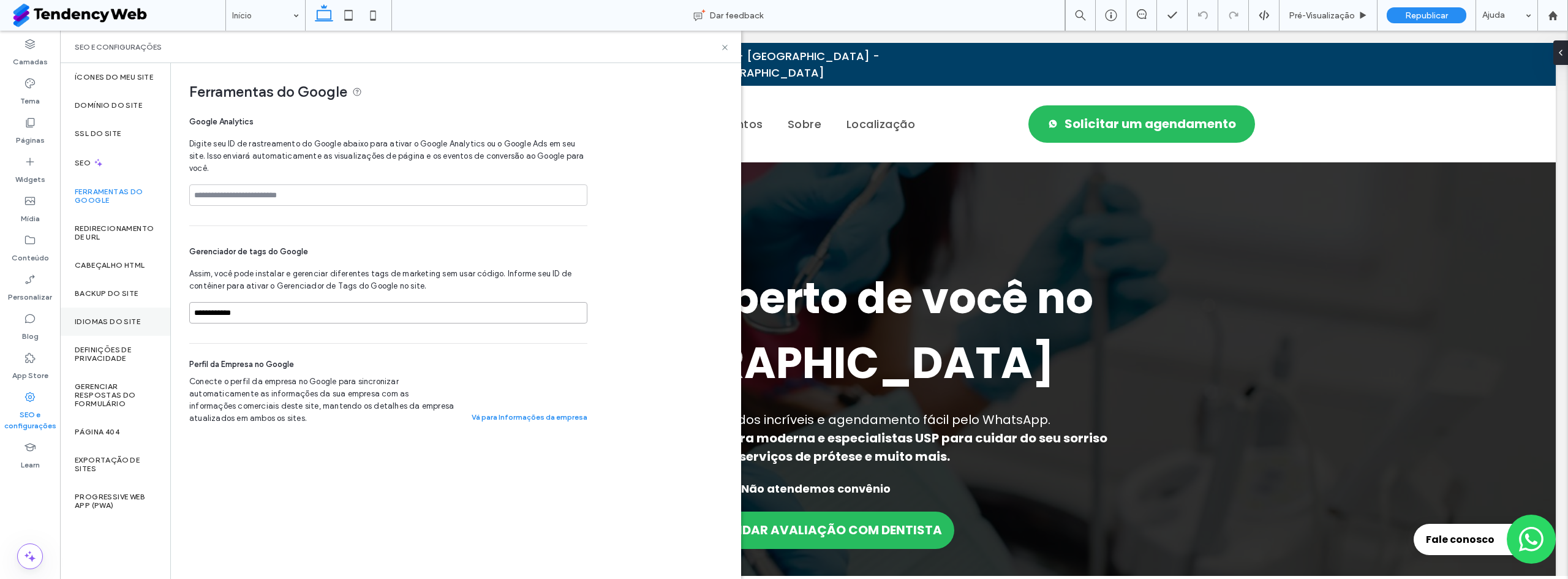
drag, startPoint x: 281, startPoint y: 317, endPoint x: 170, endPoint y: 328, distance: 111.5
click at [188, 324] on div "**********" at bounding box center [451, 251] width 560 height 376
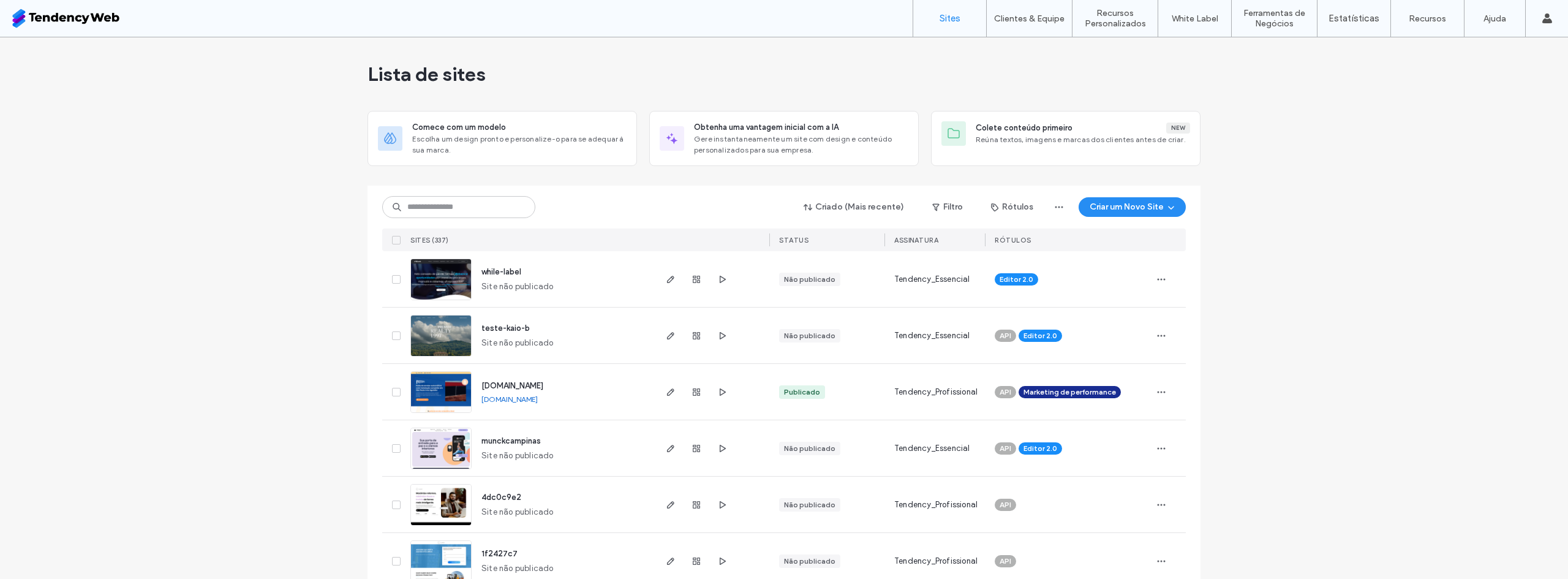
scroll to position [225, 0]
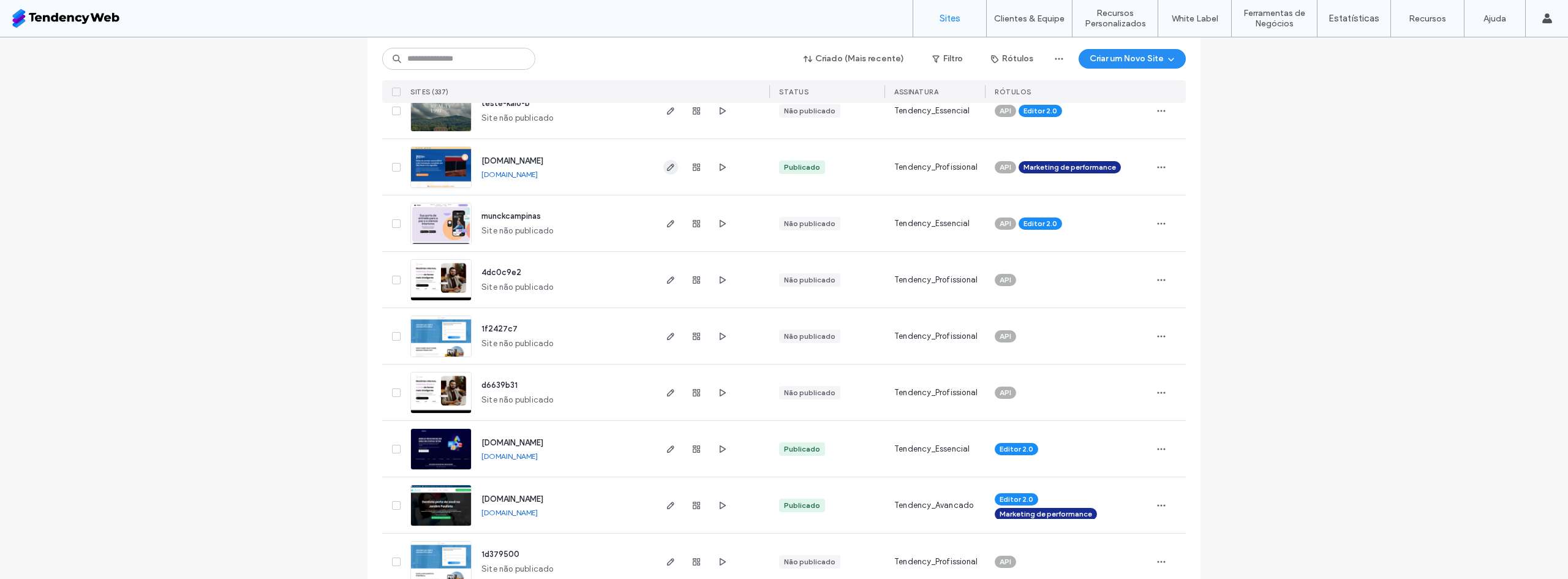
click at [666, 168] on icon "button" at bounding box center [671, 168] width 10 height 10
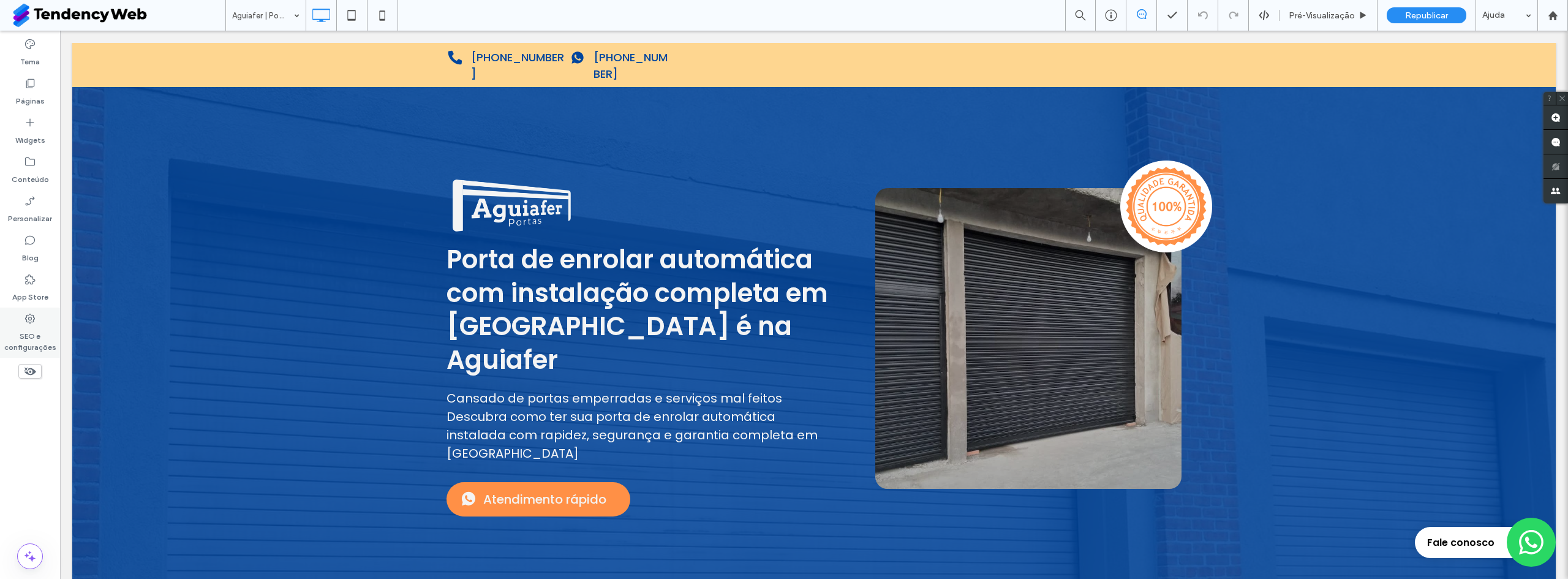
click at [36, 331] on label "SEO e configurações" at bounding box center [30, 339] width 60 height 28
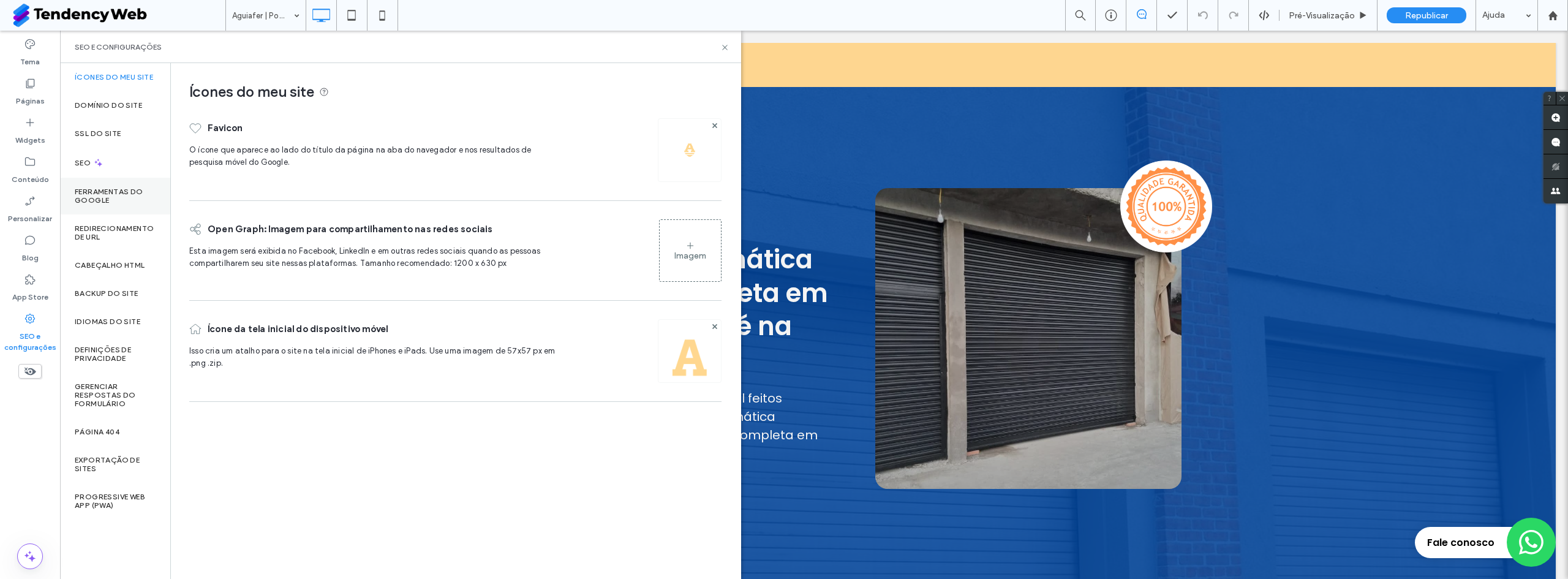
click at [127, 193] on label "Ferramentas do Google" at bounding box center [115, 196] width 81 height 17
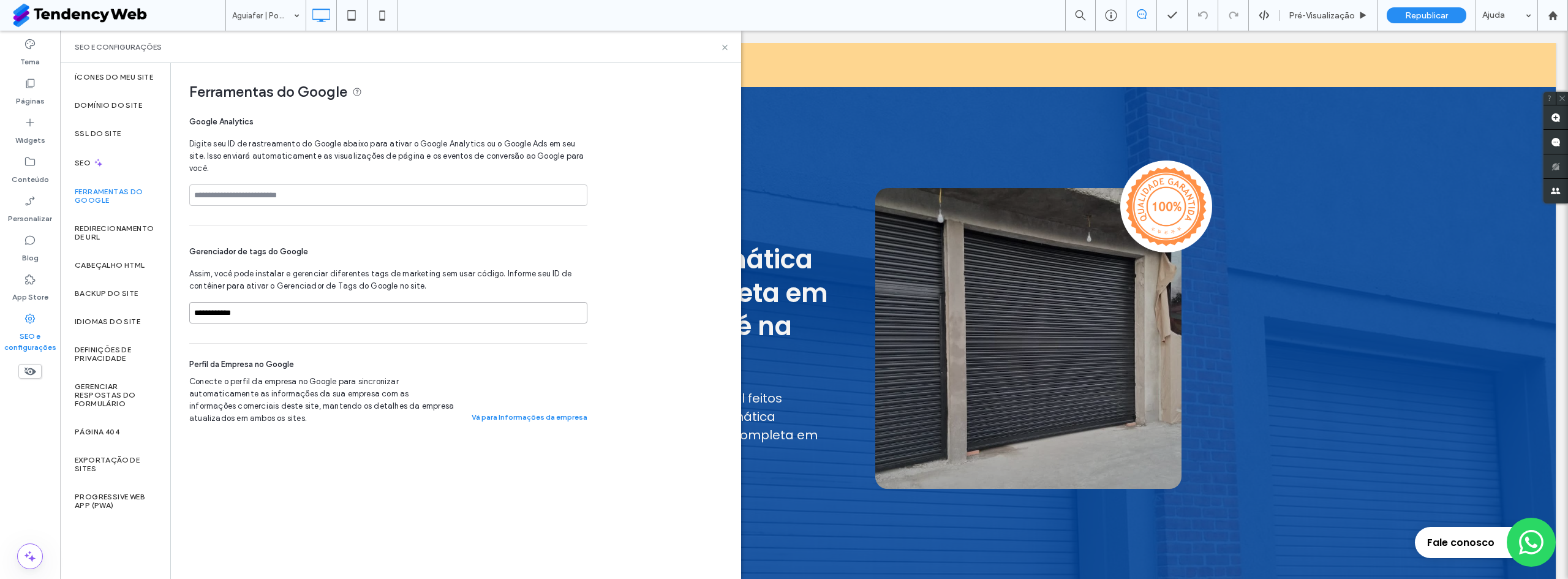
click at [296, 320] on input "**********" at bounding box center [388, 313] width 398 height 21
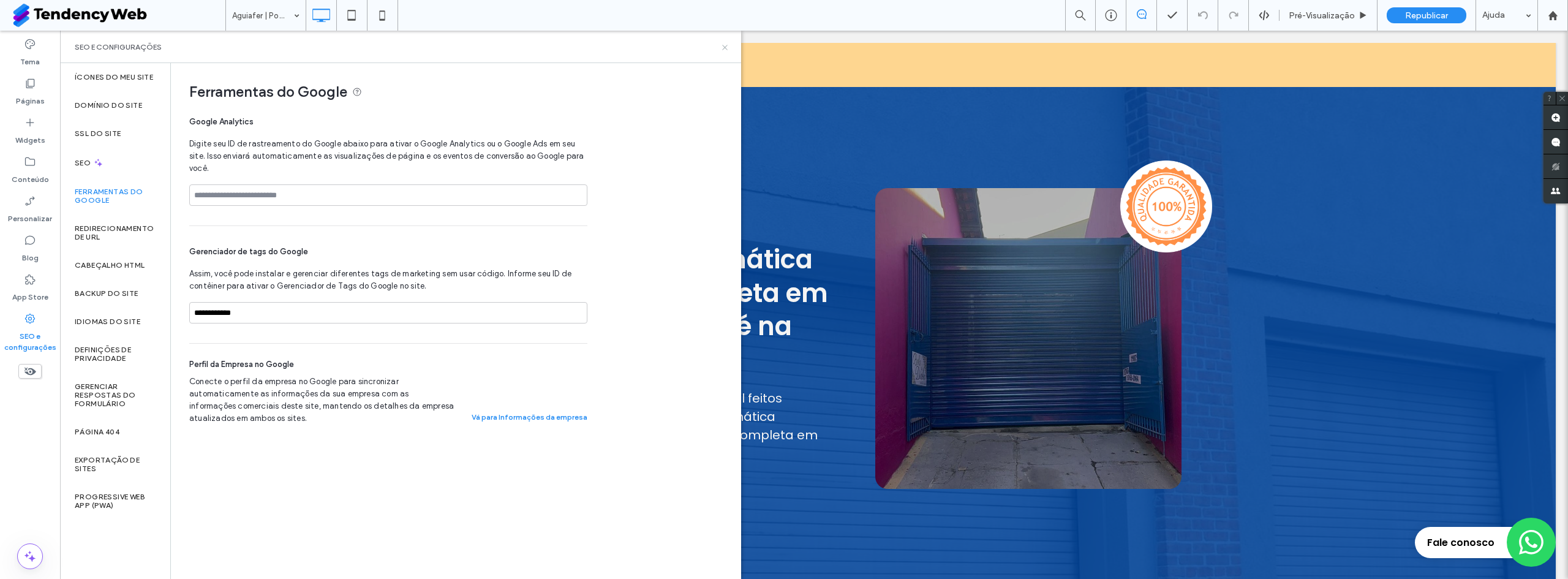
click at [722, 48] on icon at bounding box center [725, 48] width 9 height 9
